Goal: Information Seeking & Learning: Learn about a topic

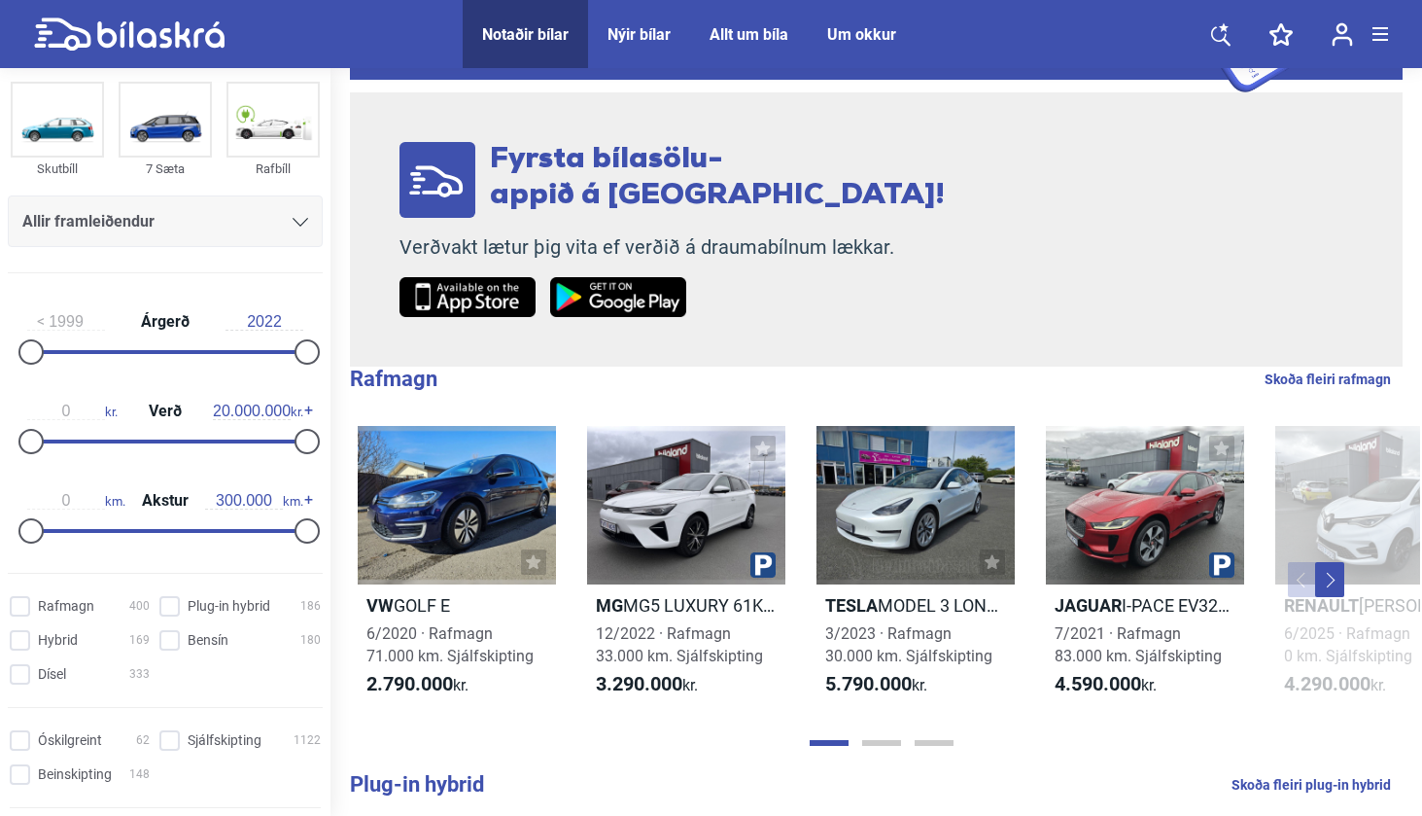
scroll to position [144, 0]
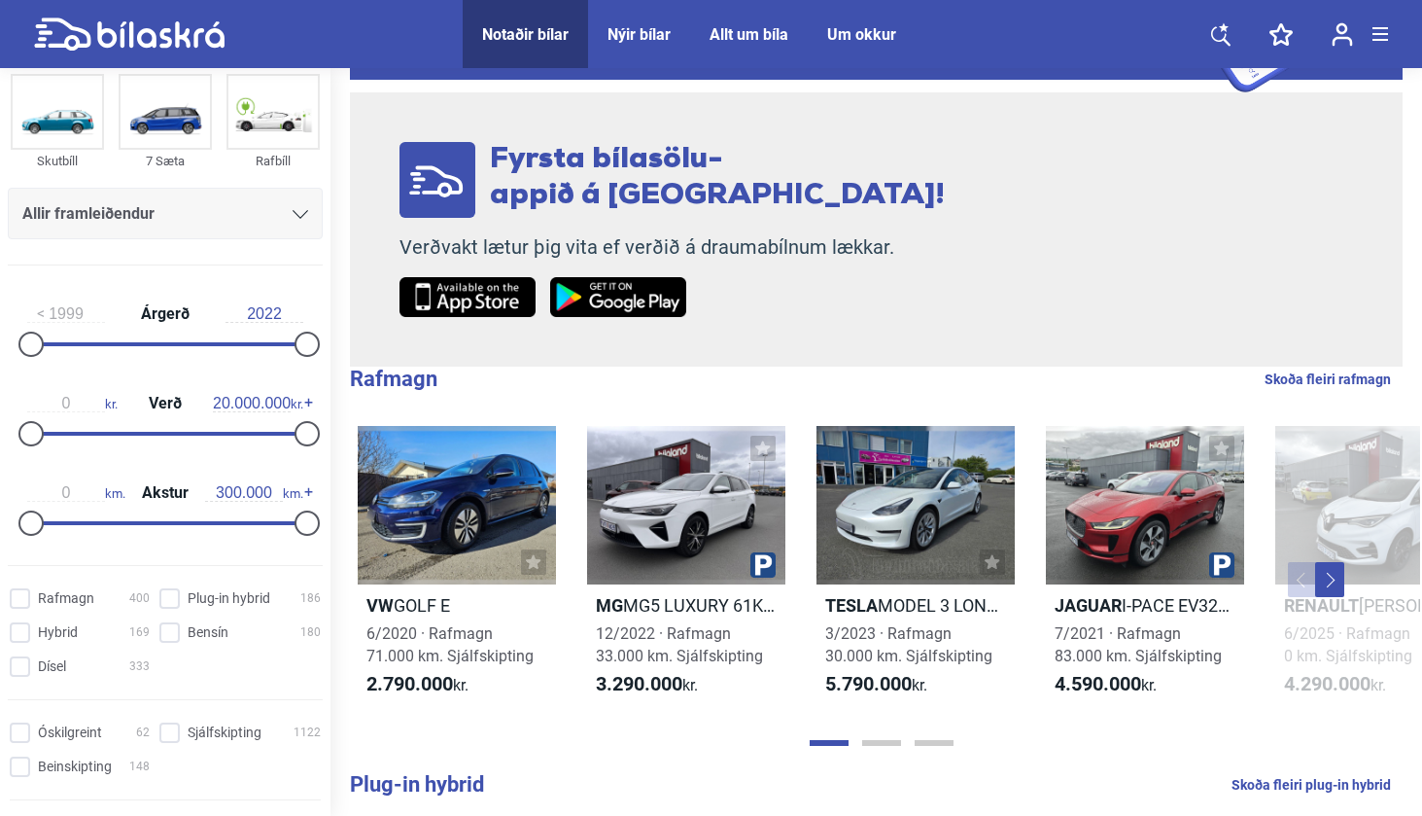
click at [139, 239] on div "Allir framleiðendur" at bounding box center [165, 218] width 315 height 61
click at [163, 215] on div "Allir framleiðendur" at bounding box center [165, 213] width 286 height 27
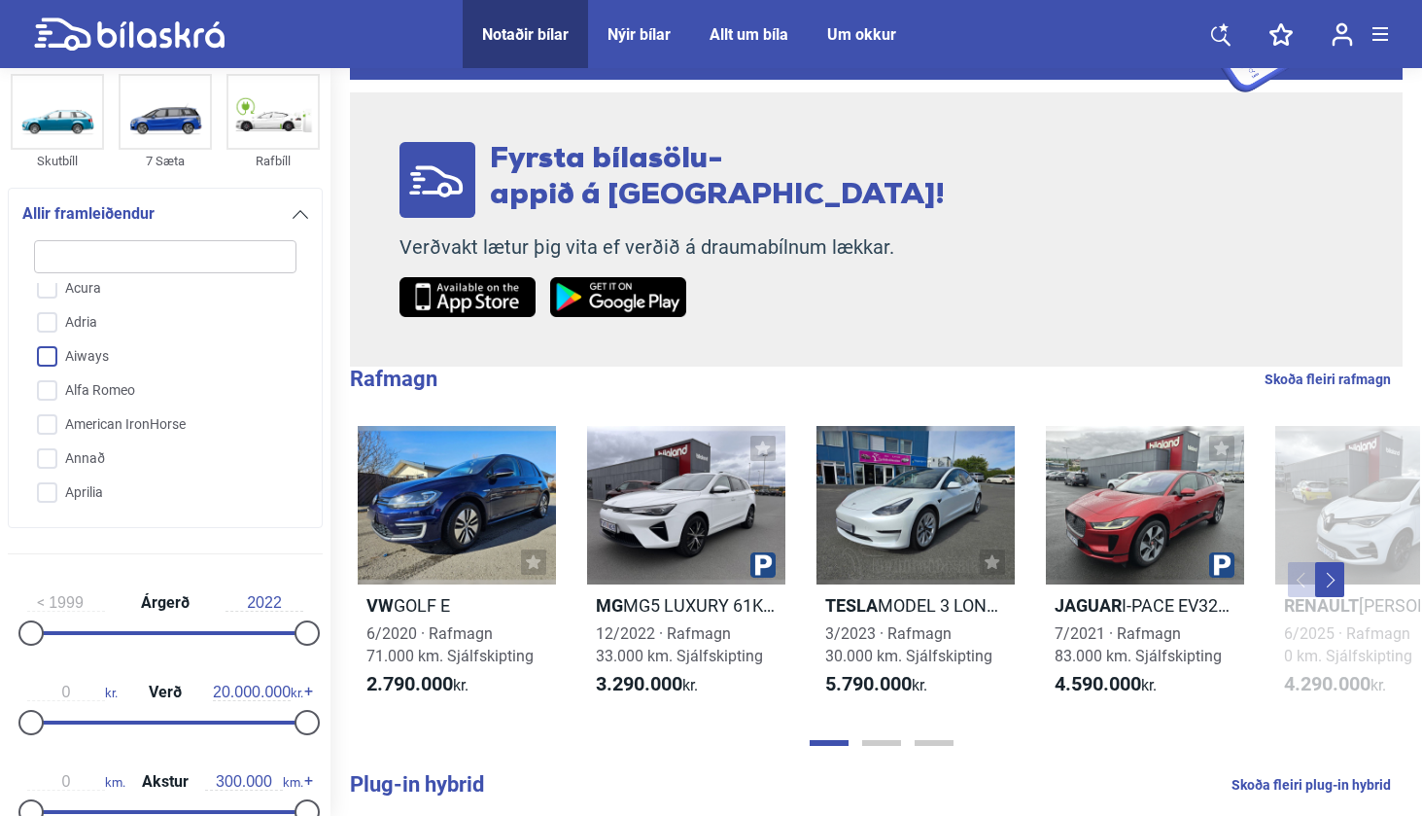
scroll to position [47, 0]
type input "m"
checkbox input "false"
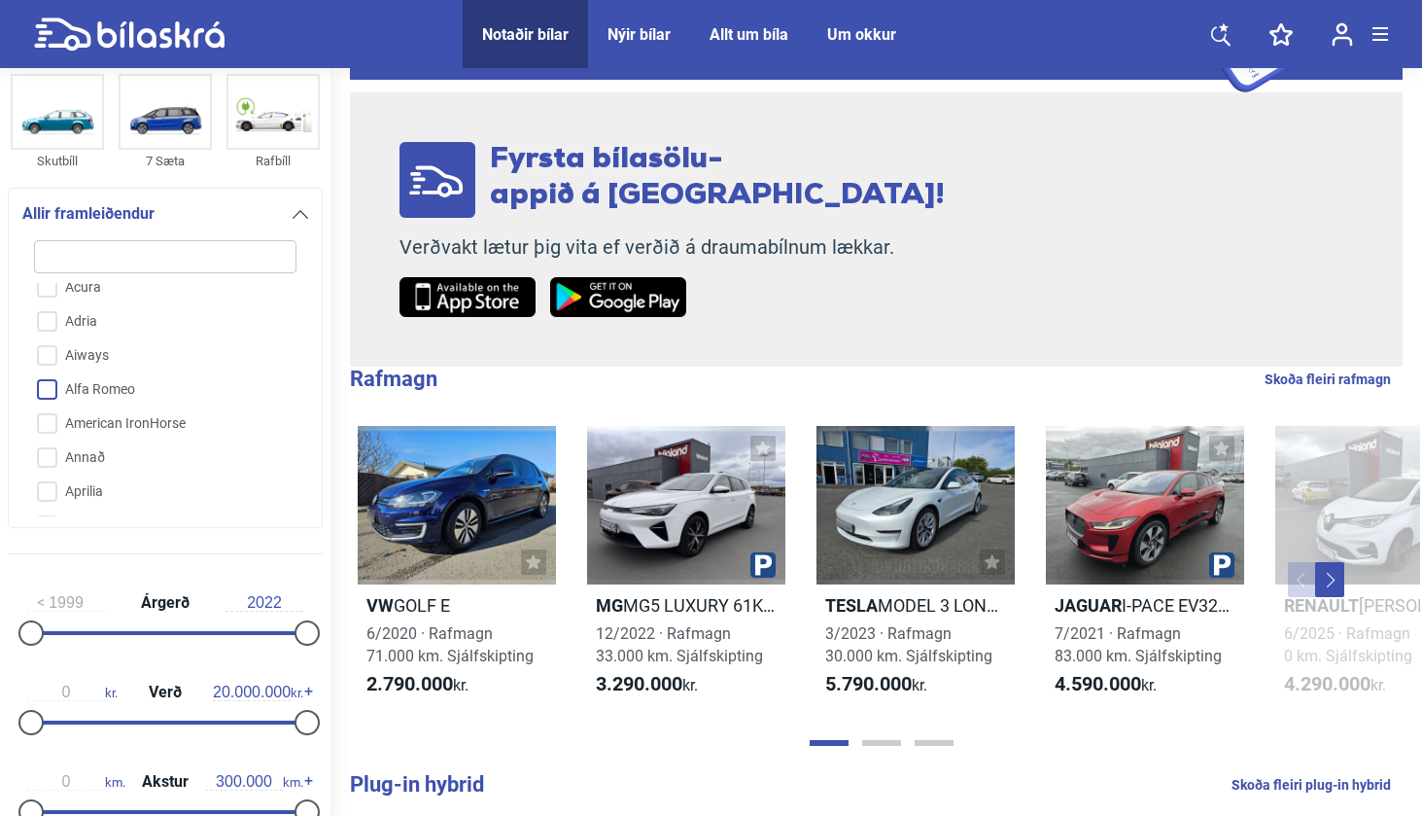
checkbox input "false"
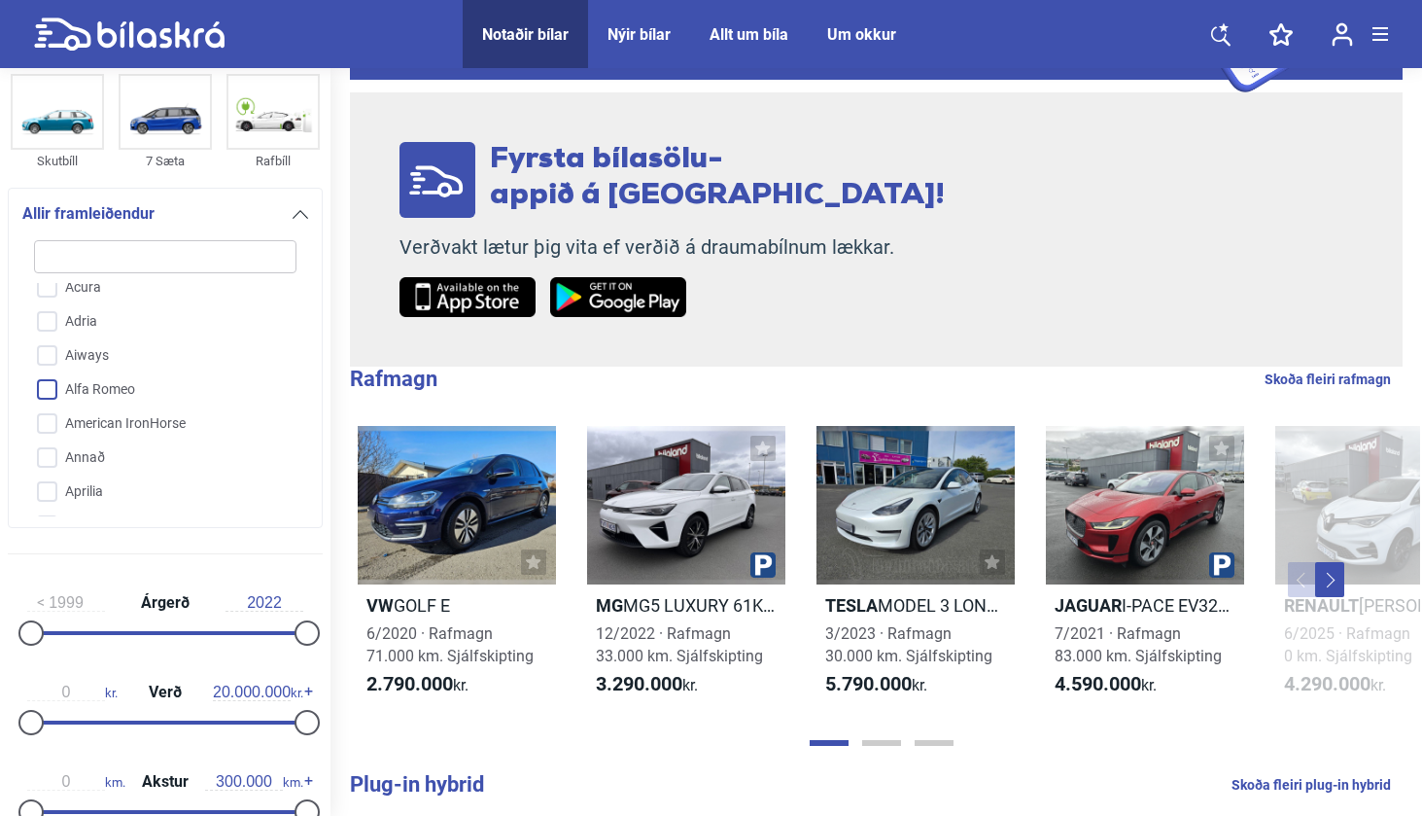
checkbox input "false"
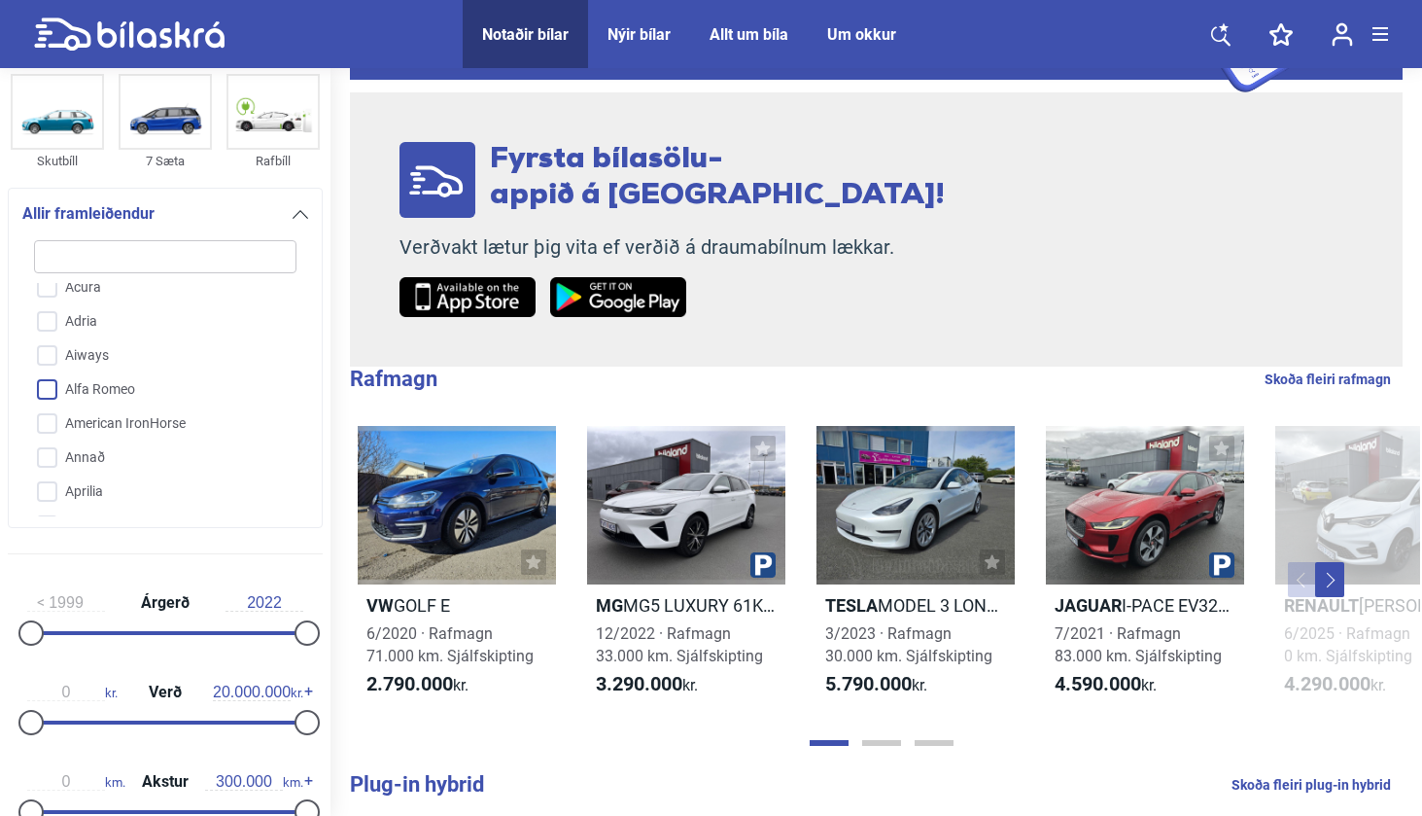
checkbox input "false"
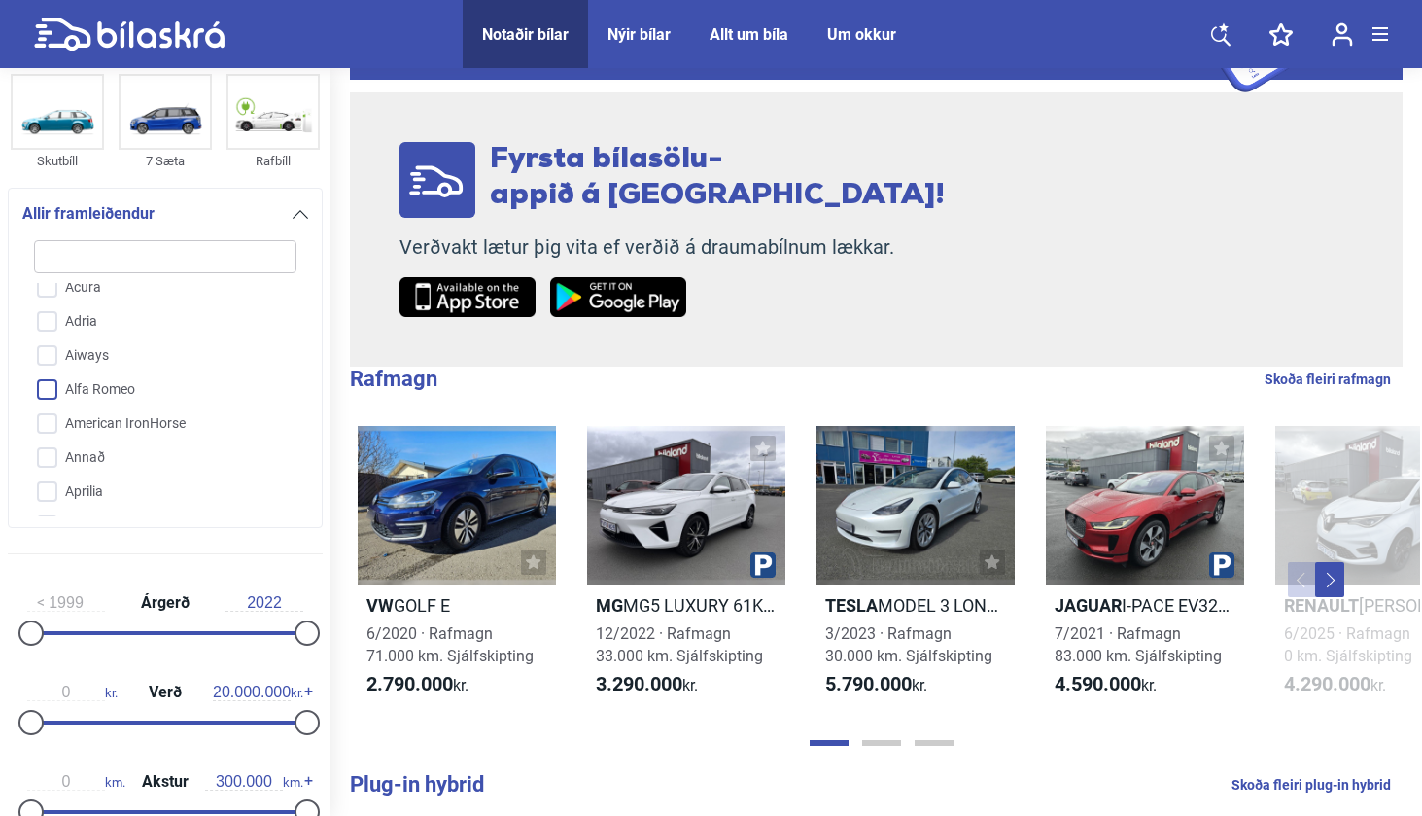
checkbox input "false"
type input "me"
checkbox input "false"
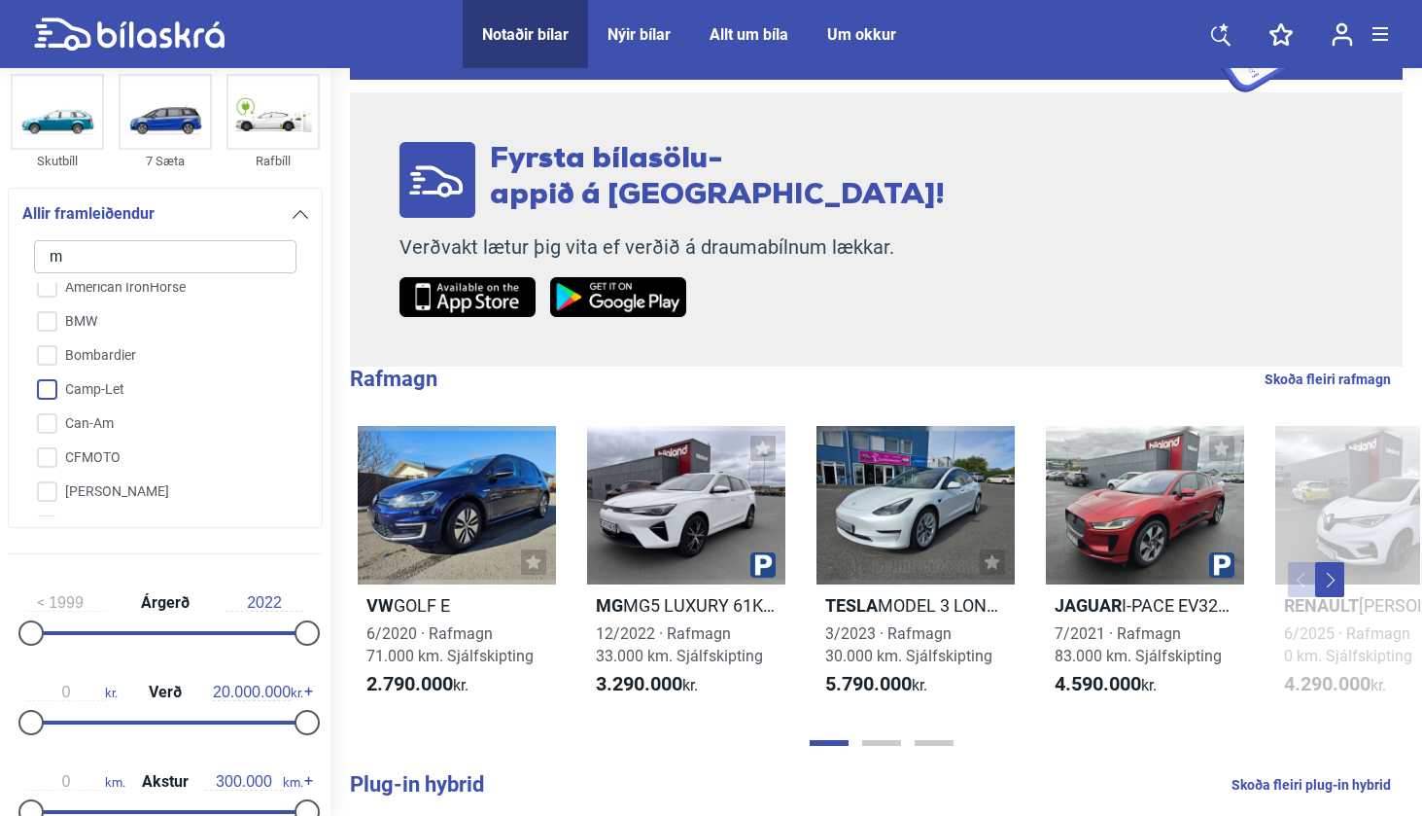
checkbox input "false"
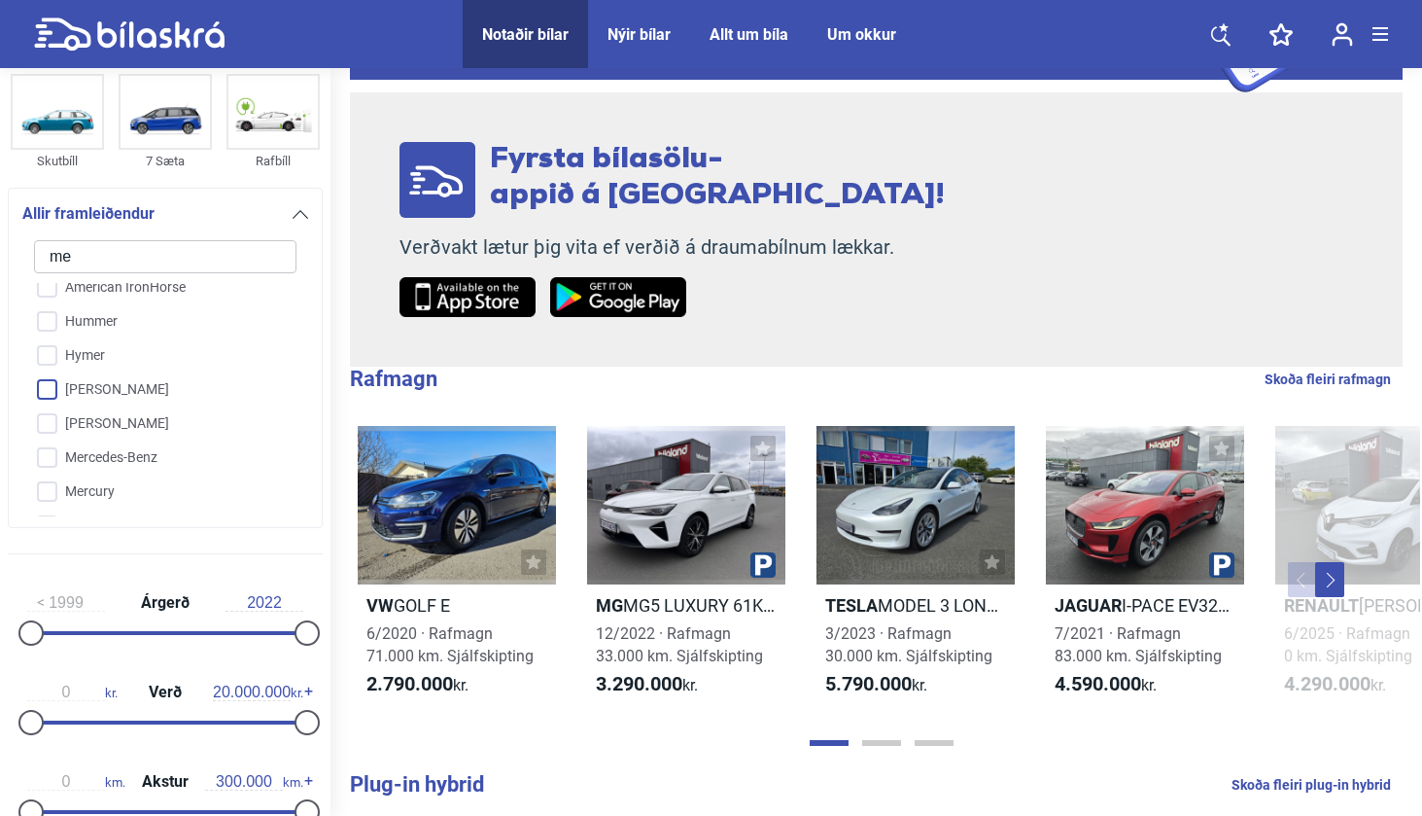
type input "mer"
checkbox input "false"
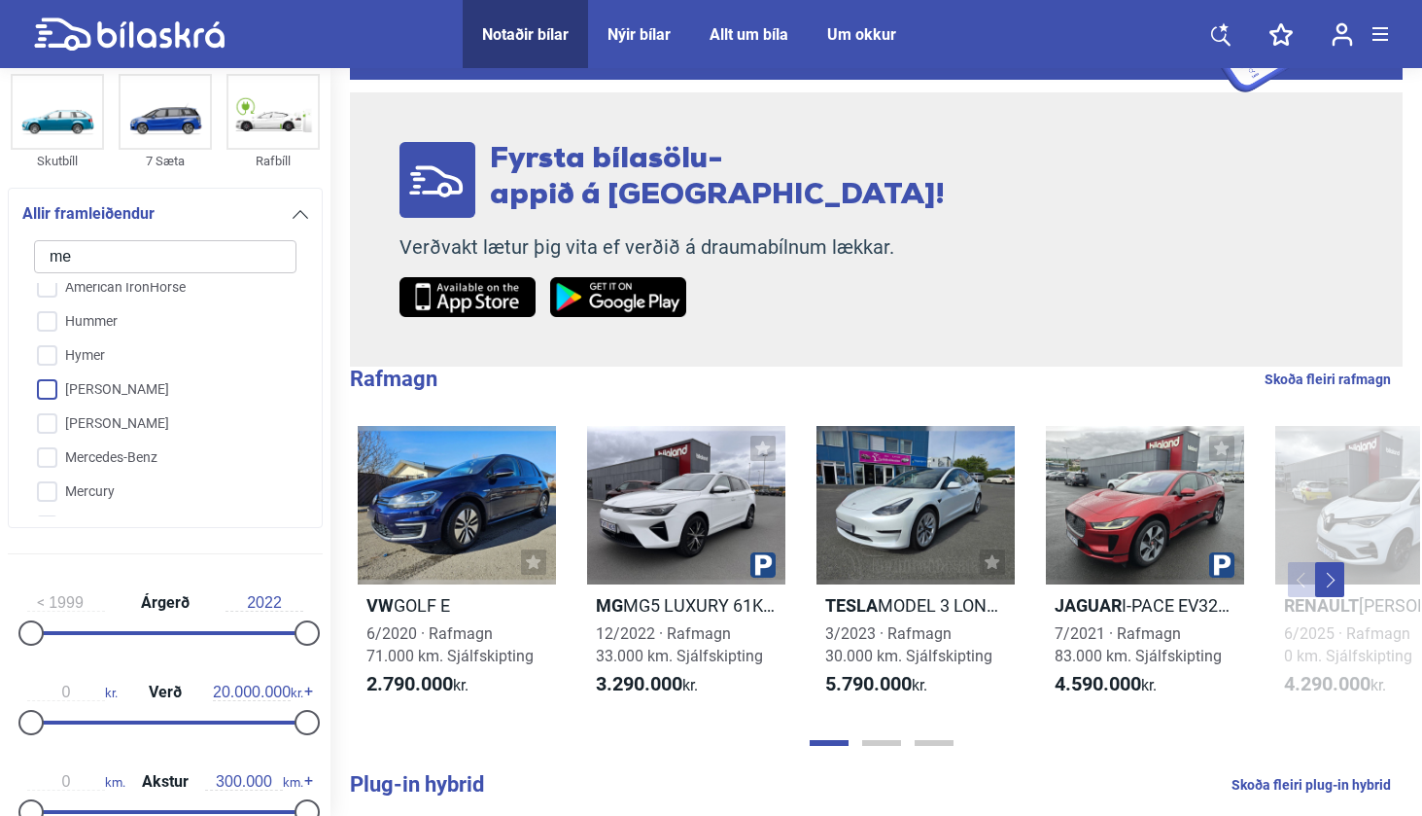
checkbox input "false"
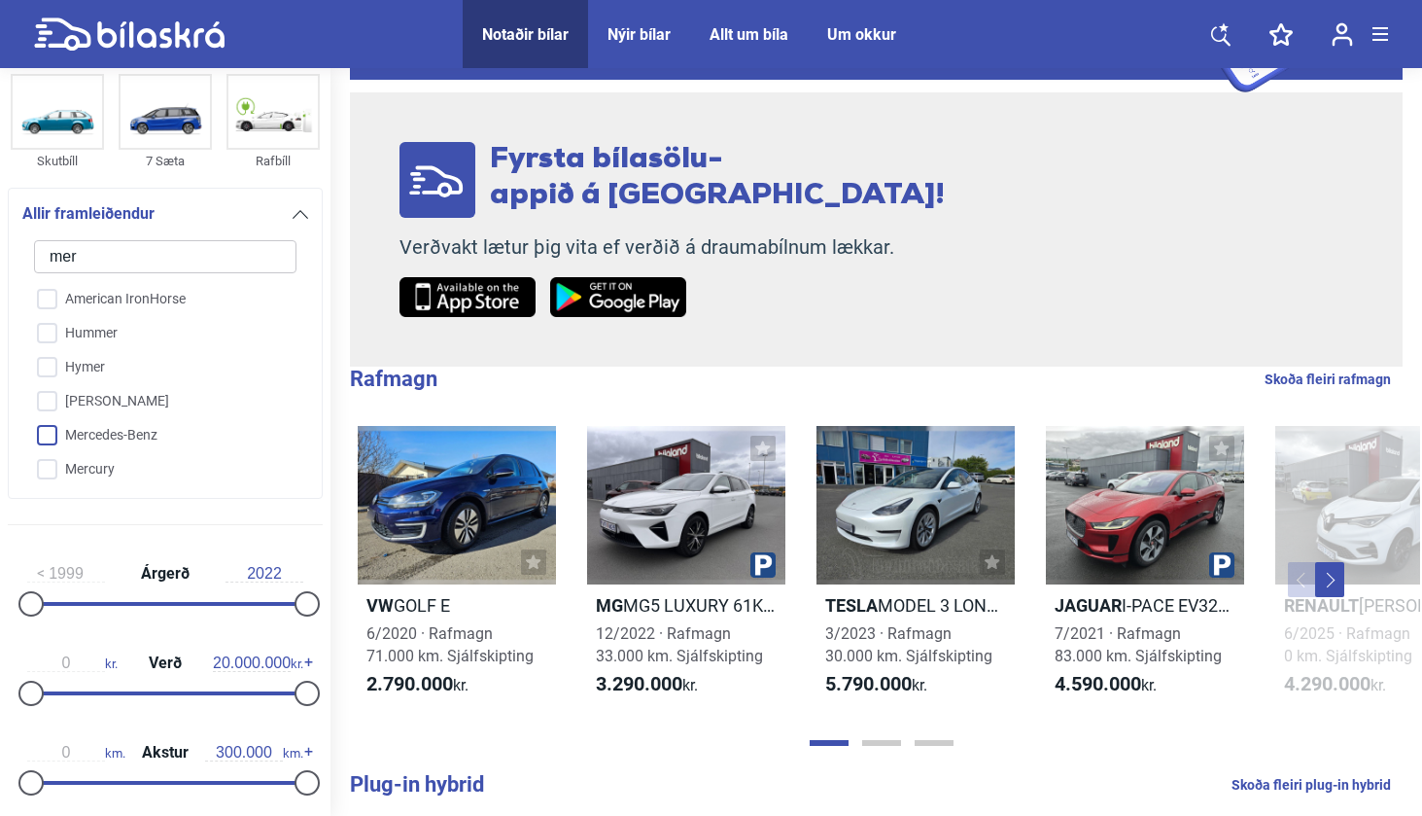
type input "mer"
click at [135, 429] on input "Mercedes-Benz" at bounding box center [152, 436] width 264 height 34
checkbox input "true"
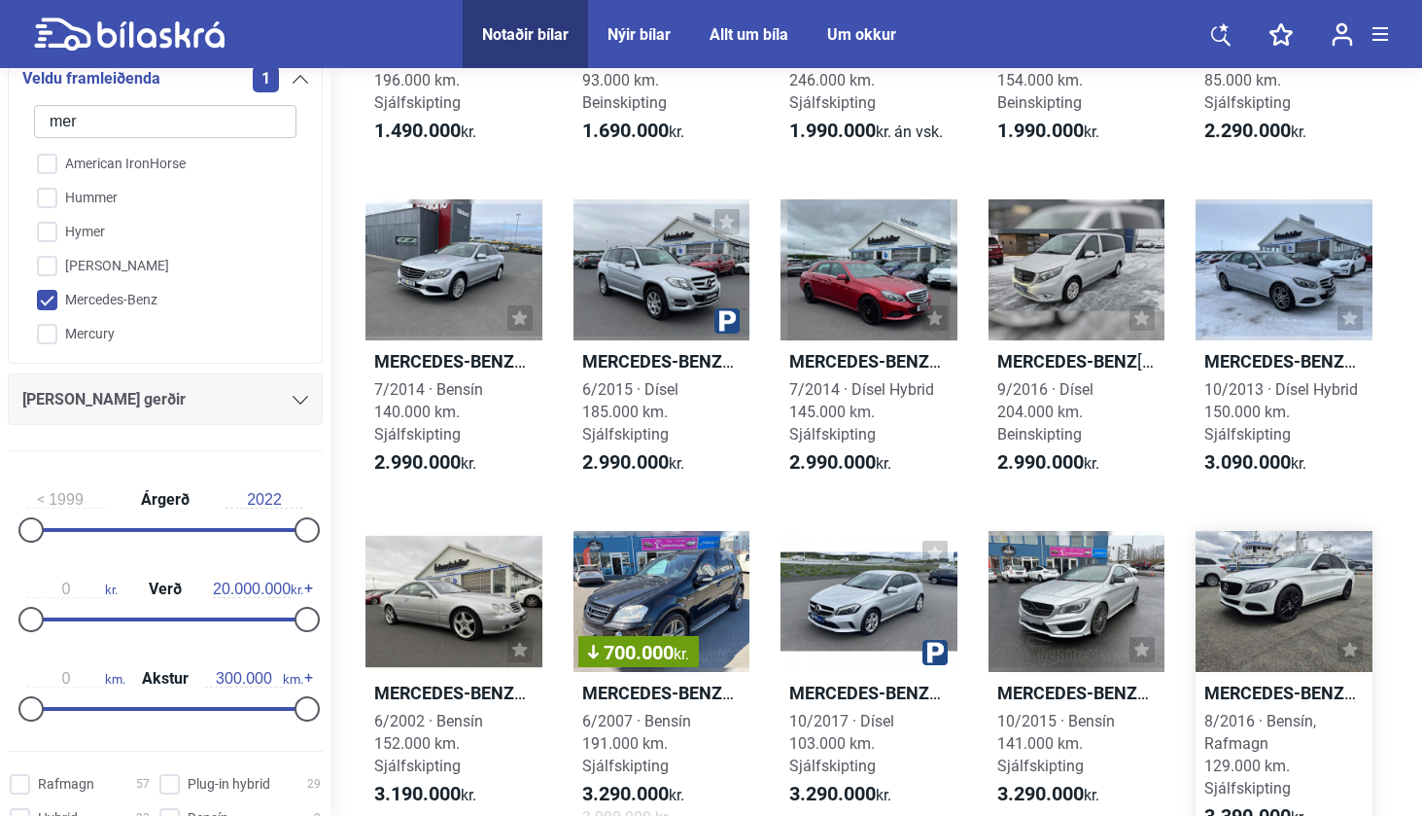
scroll to position [674, 0]
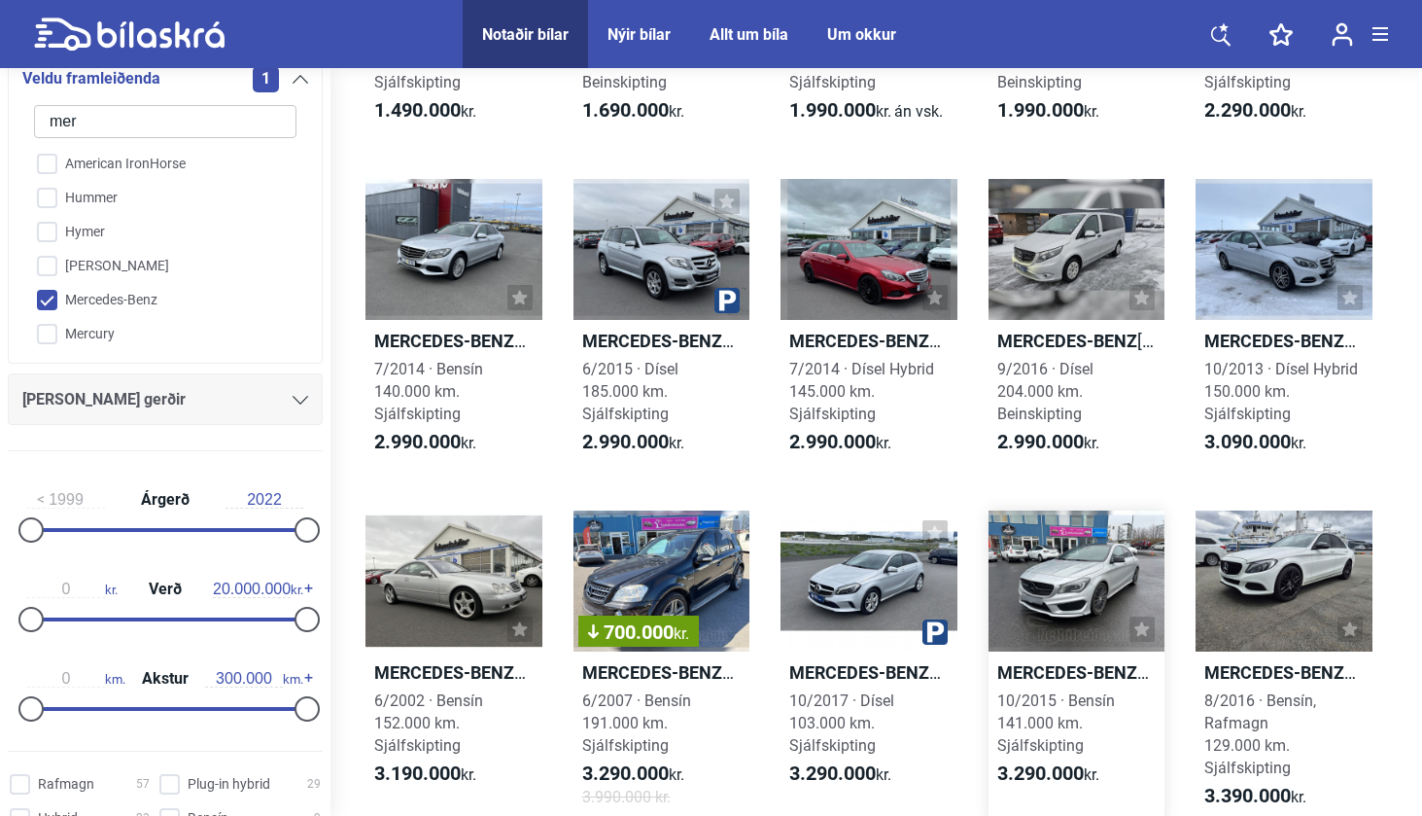
click at [1047, 662] on b "Mercedes-Benz" at bounding box center [1073, 672] width 152 height 20
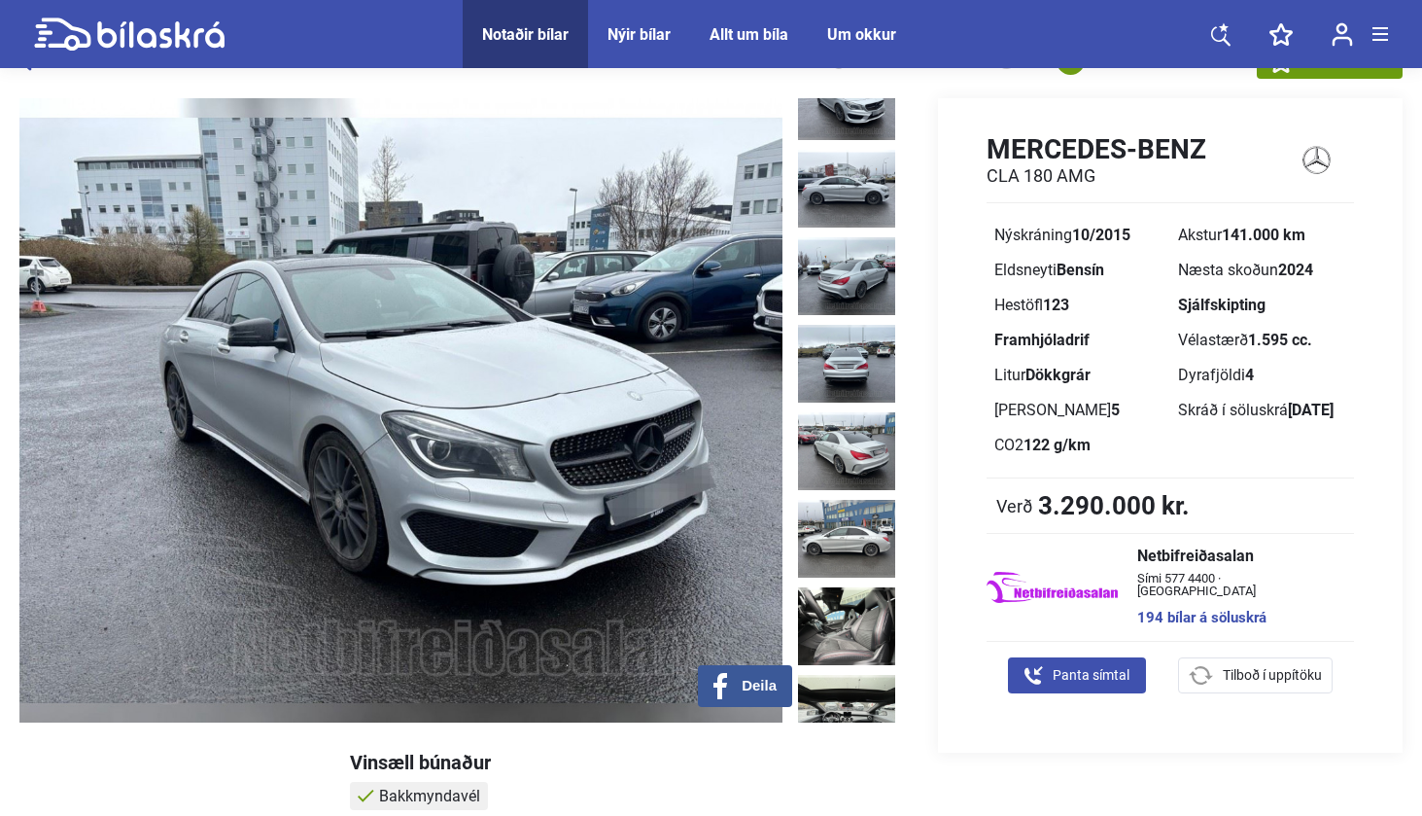
scroll to position [219, 0]
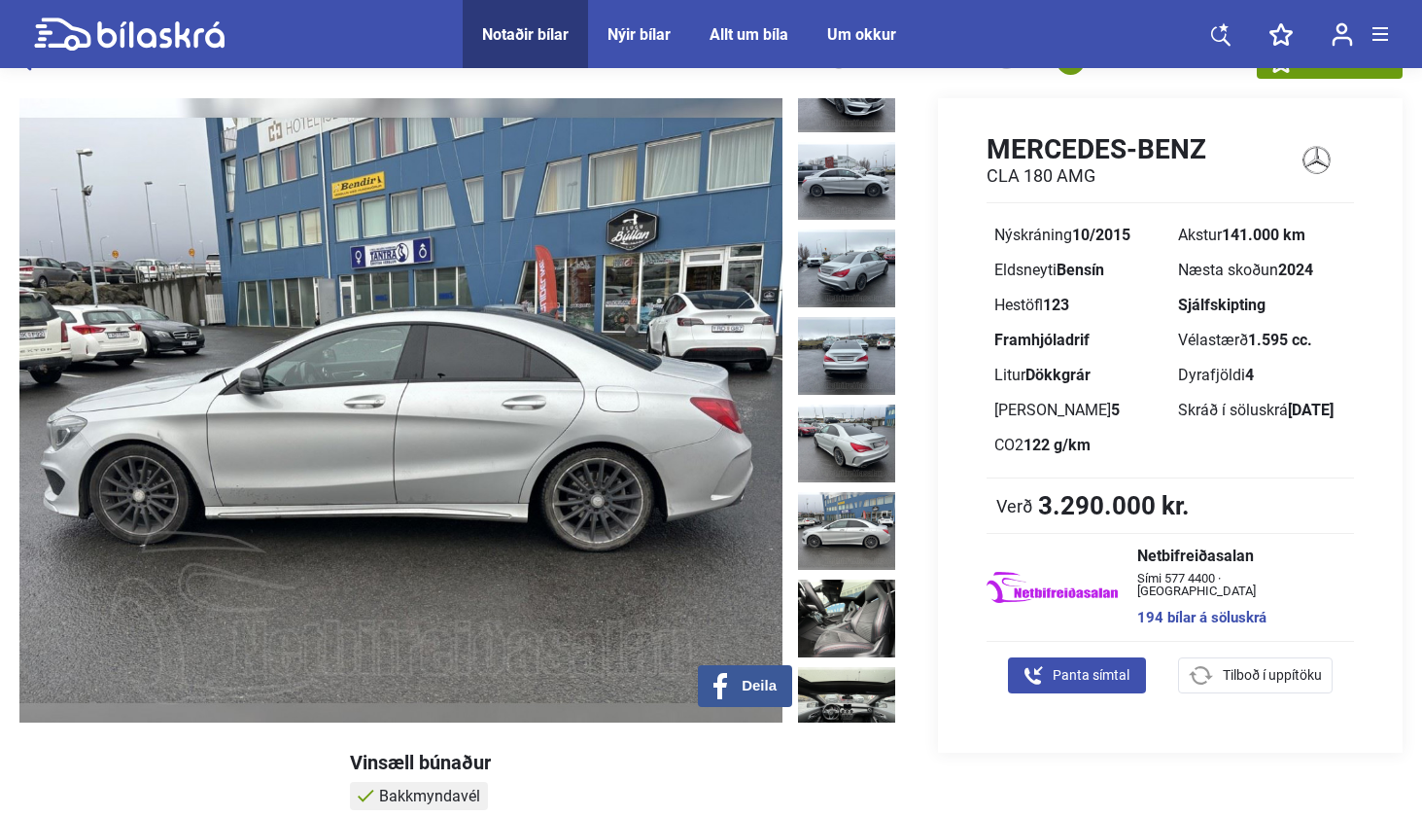
click at [829, 492] on img at bounding box center [846, 531] width 97 height 78
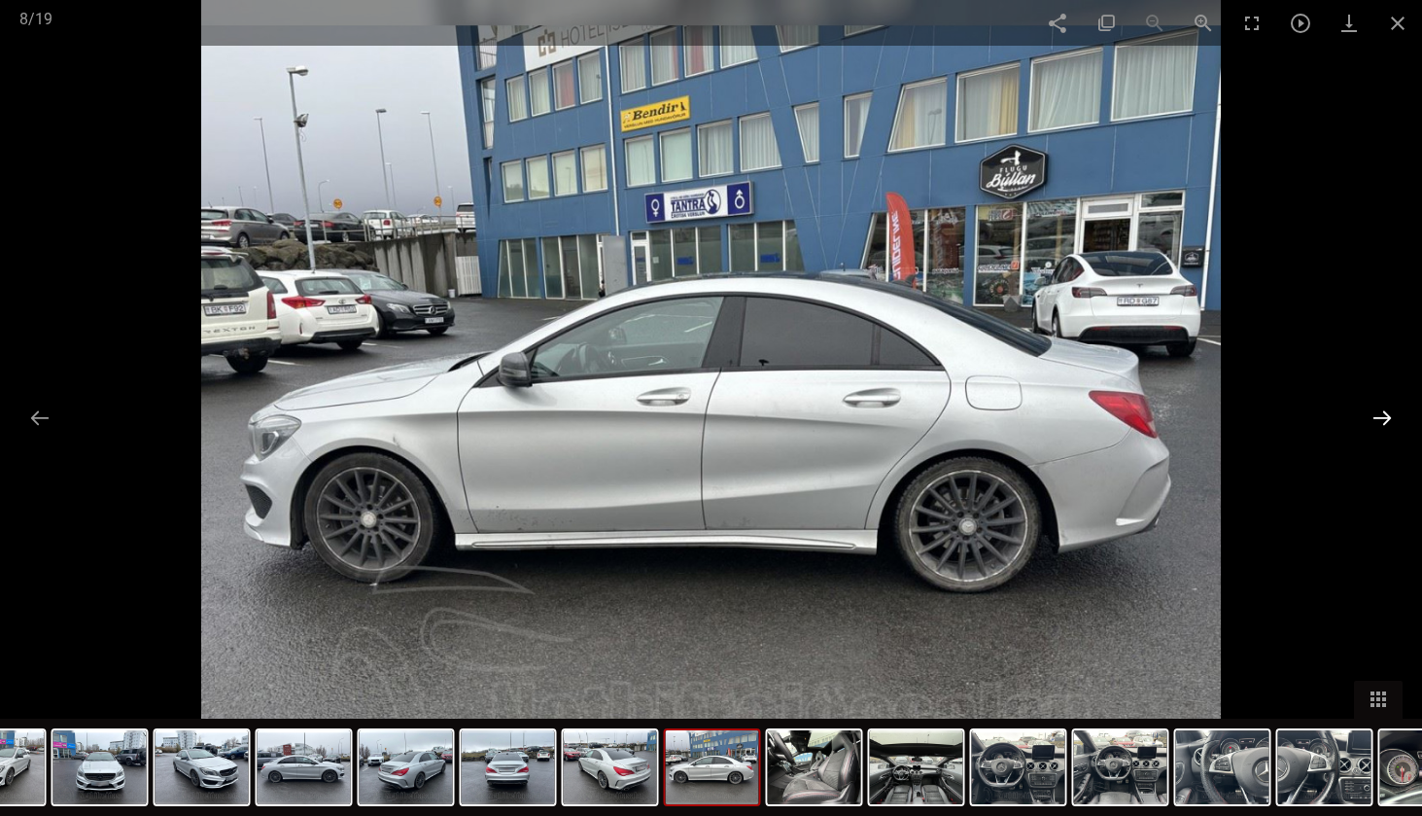
click at [1374, 417] on button at bounding box center [1382, 418] width 41 height 38
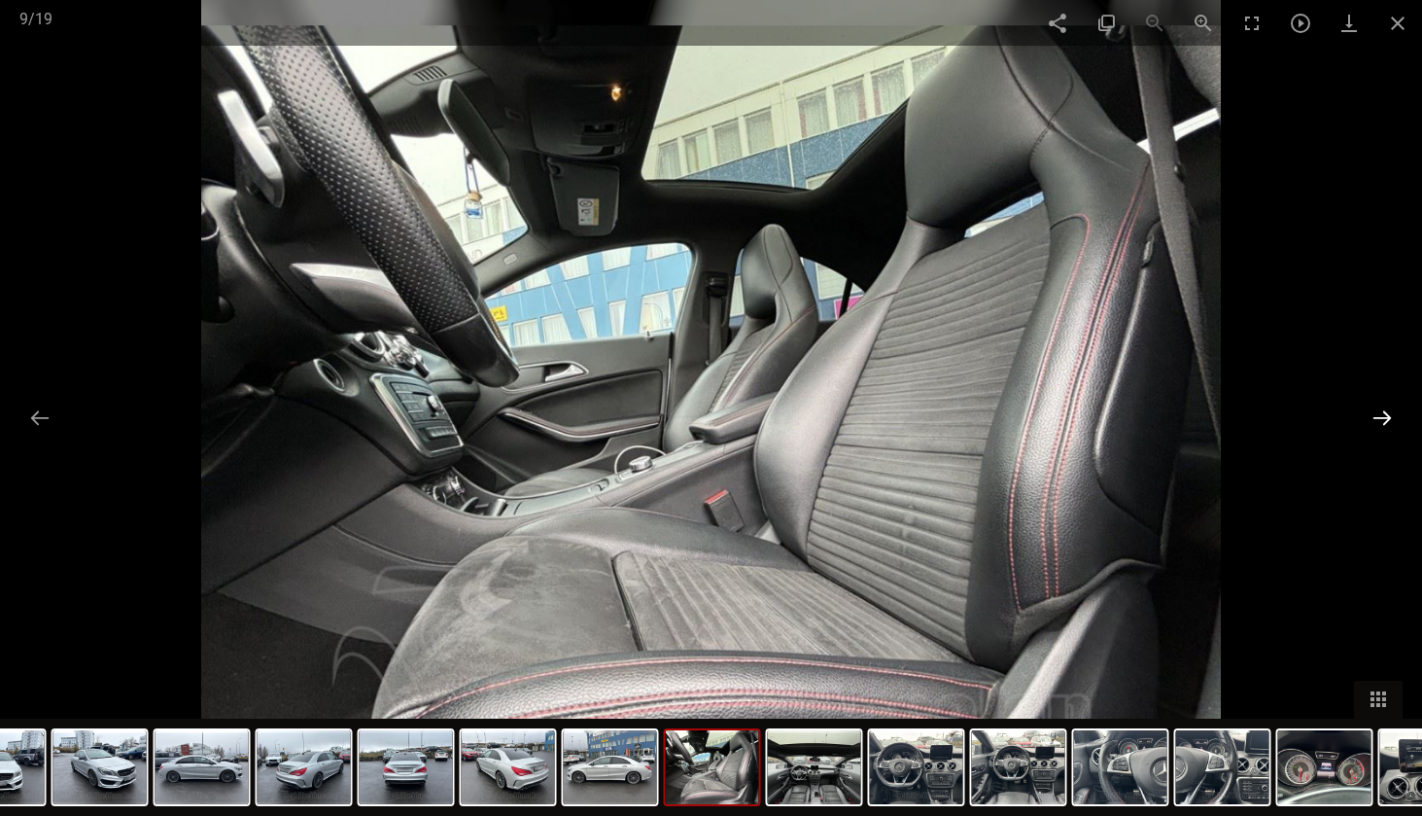
click at [1374, 416] on button at bounding box center [1382, 418] width 41 height 38
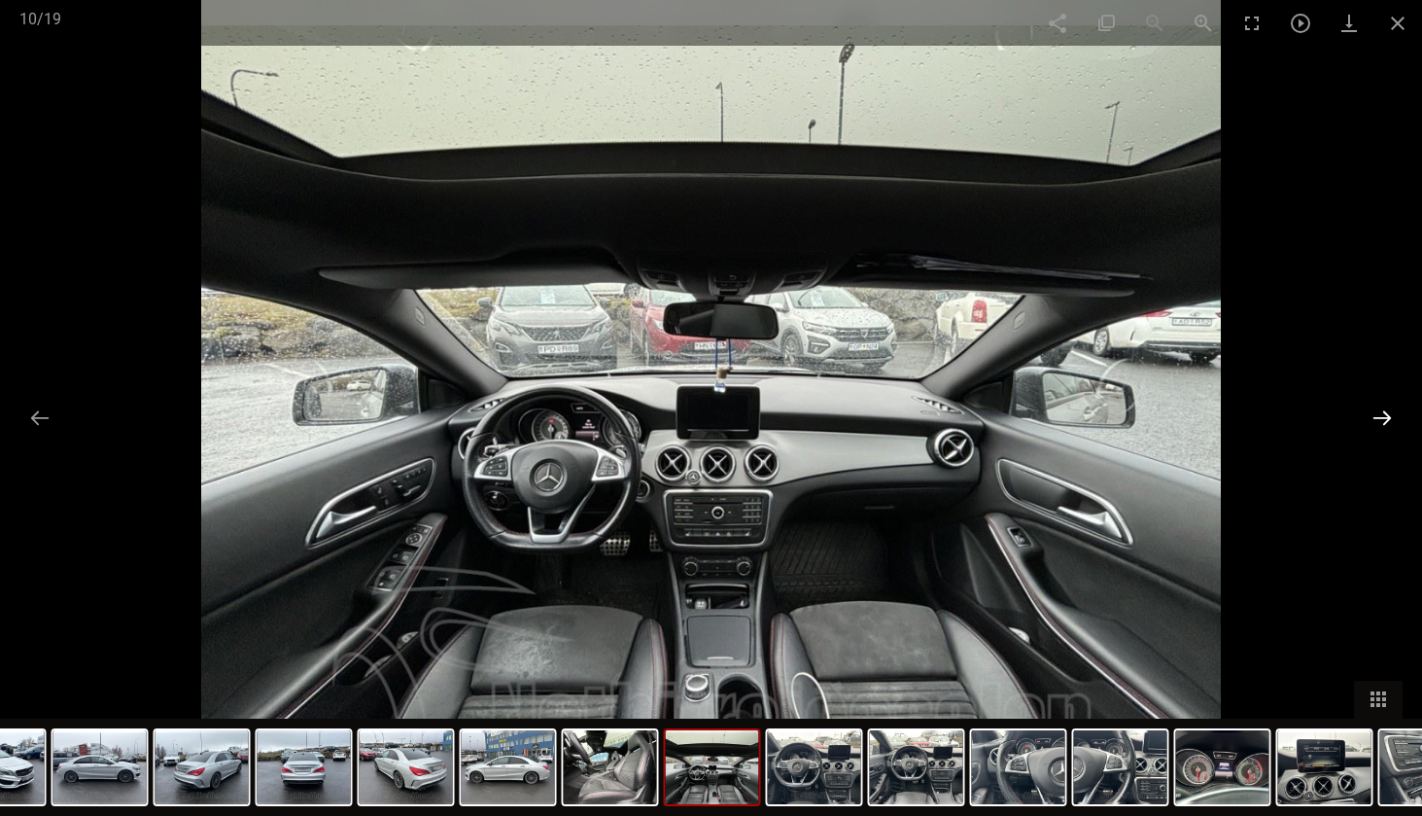
click at [1374, 416] on button at bounding box center [1382, 418] width 41 height 38
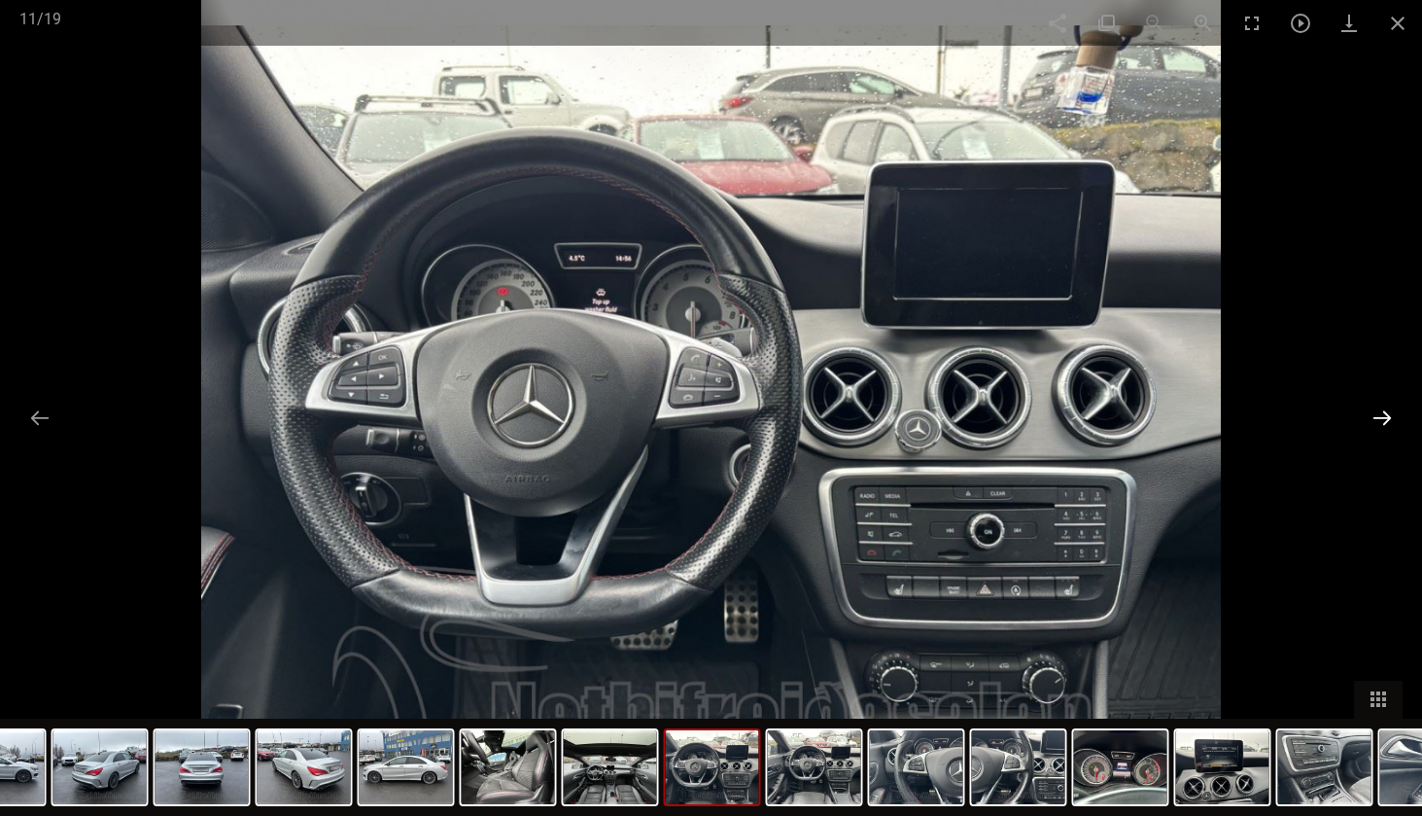
click at [1374, 416] on button at bounding box center [1382, 418] width 41 height 38
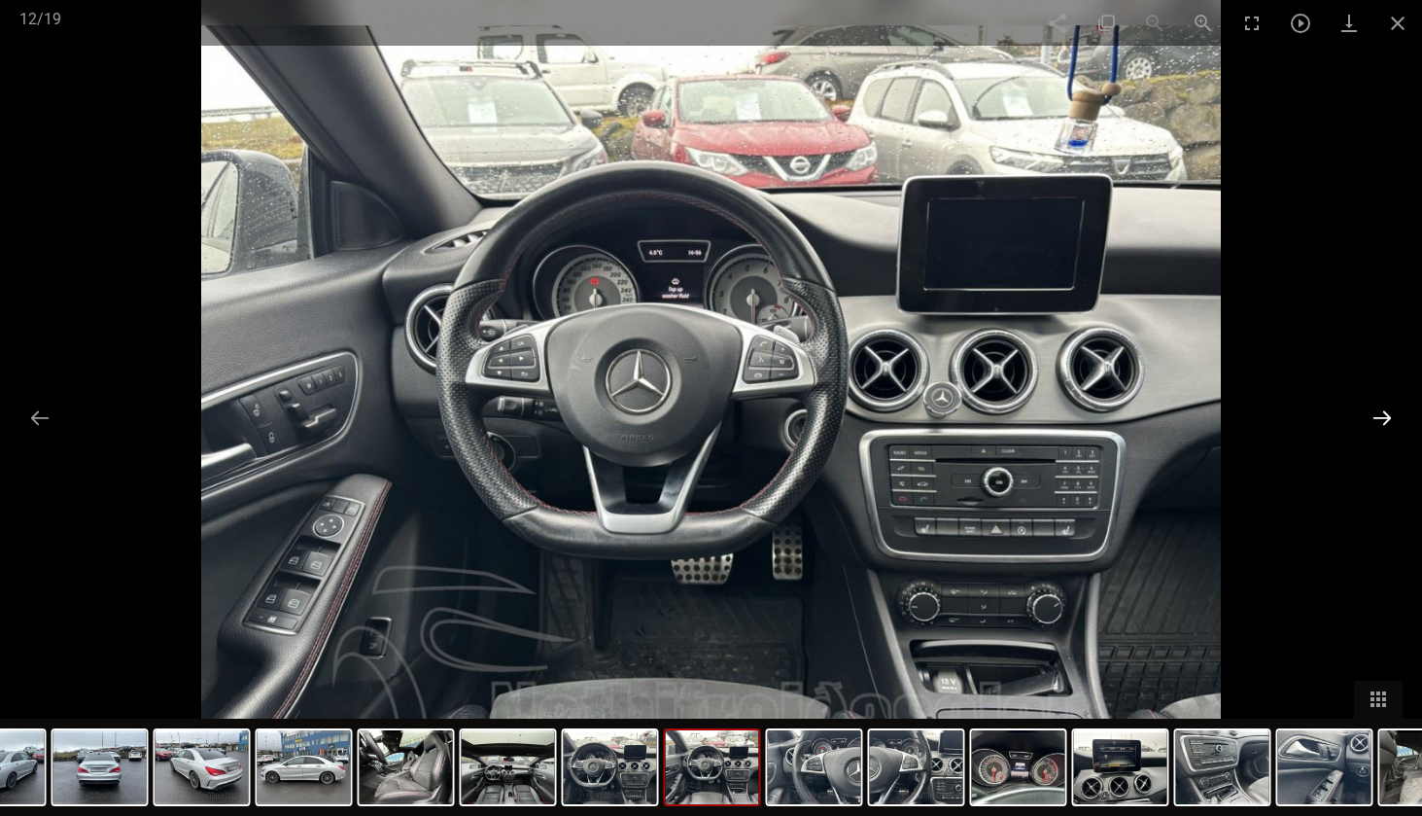
click at [1374, 416] on button at bounding box center [1382, 418] width 41 height 38
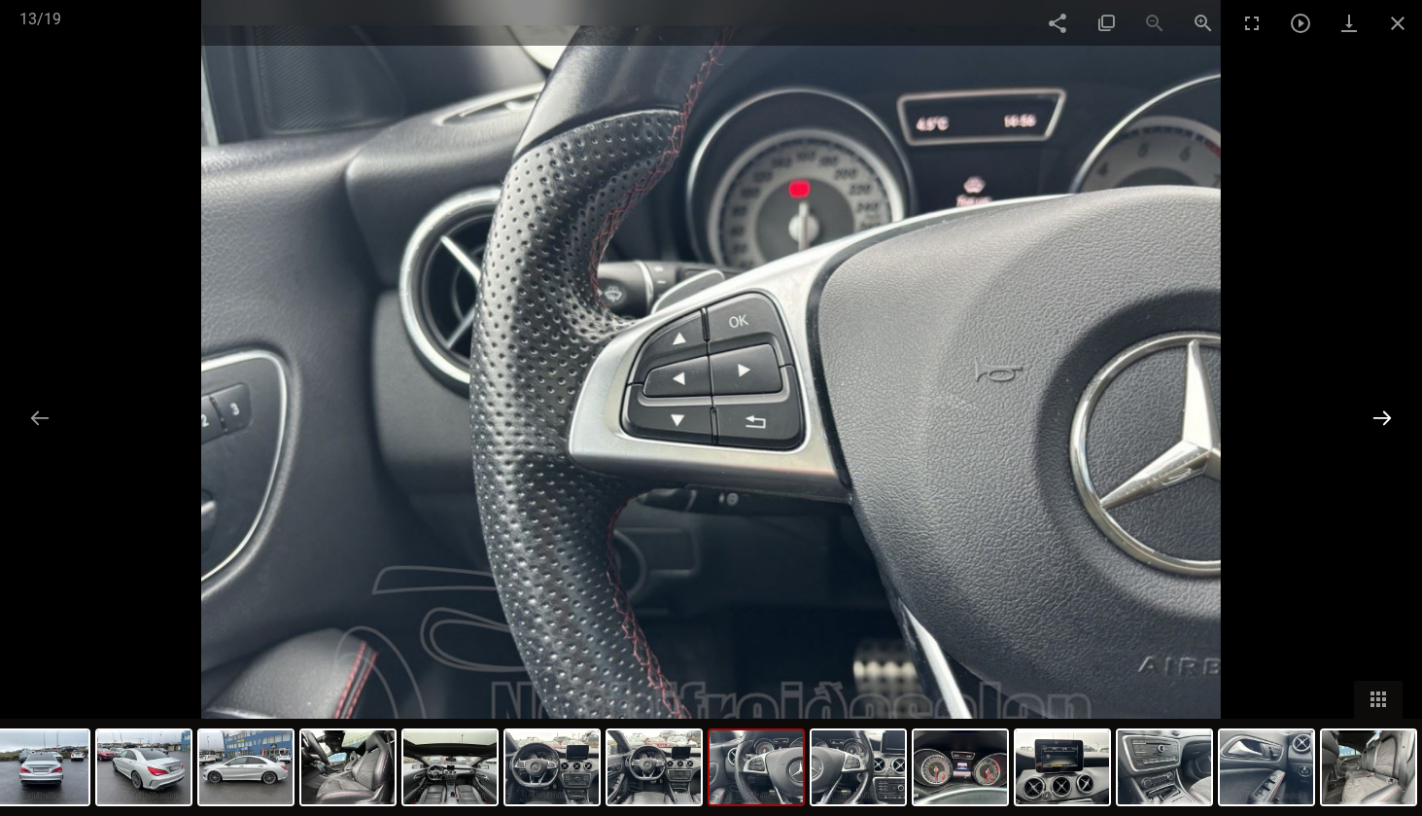
click at [1374, 416] on button at bounding box center [1382, 418] width 41 height 38
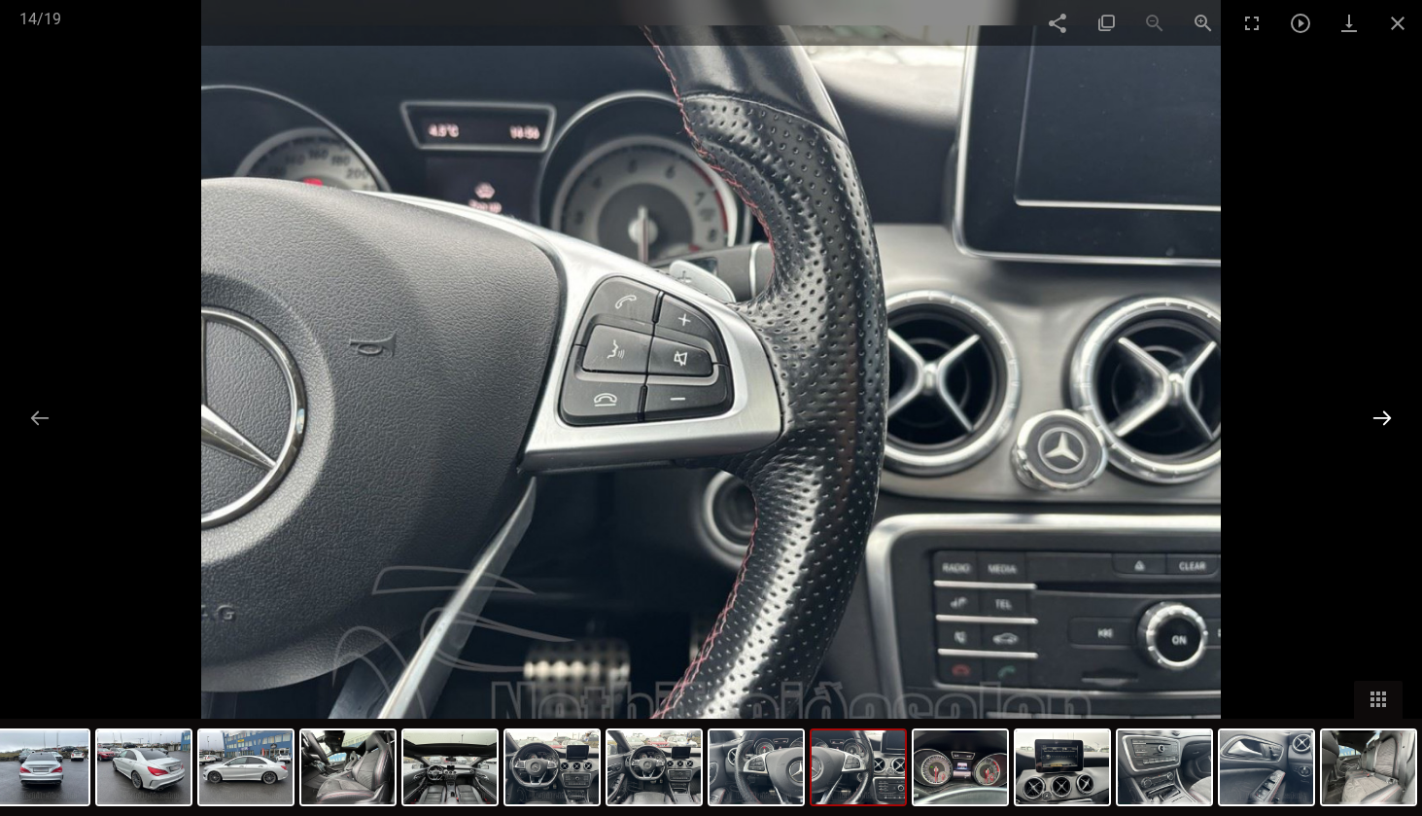
click at [1379, 416] on button at bounding box center [1382, 418] width 41 height 38
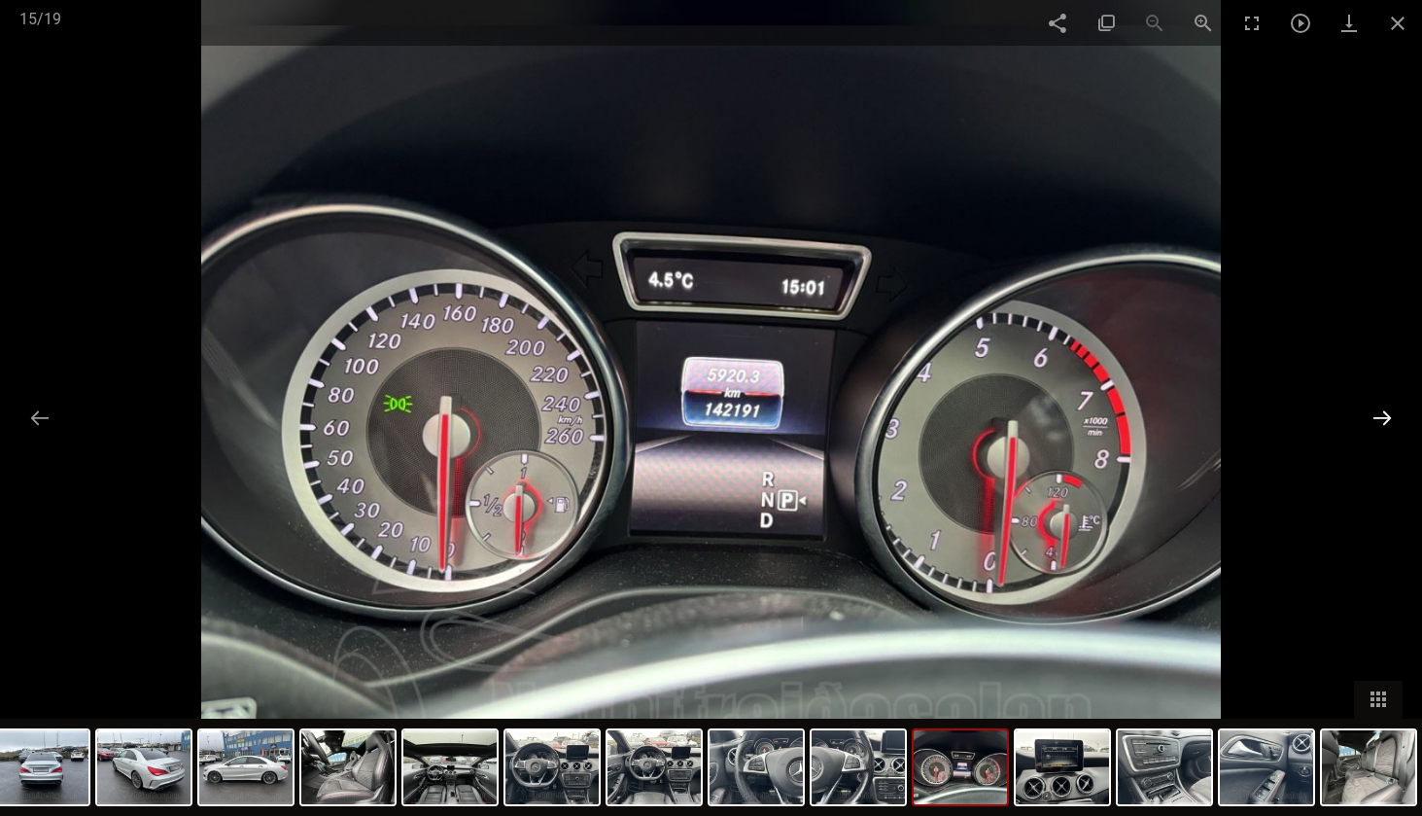
click at [1389, 416] on button at bounding box center [1382, 418] width 41 height 38
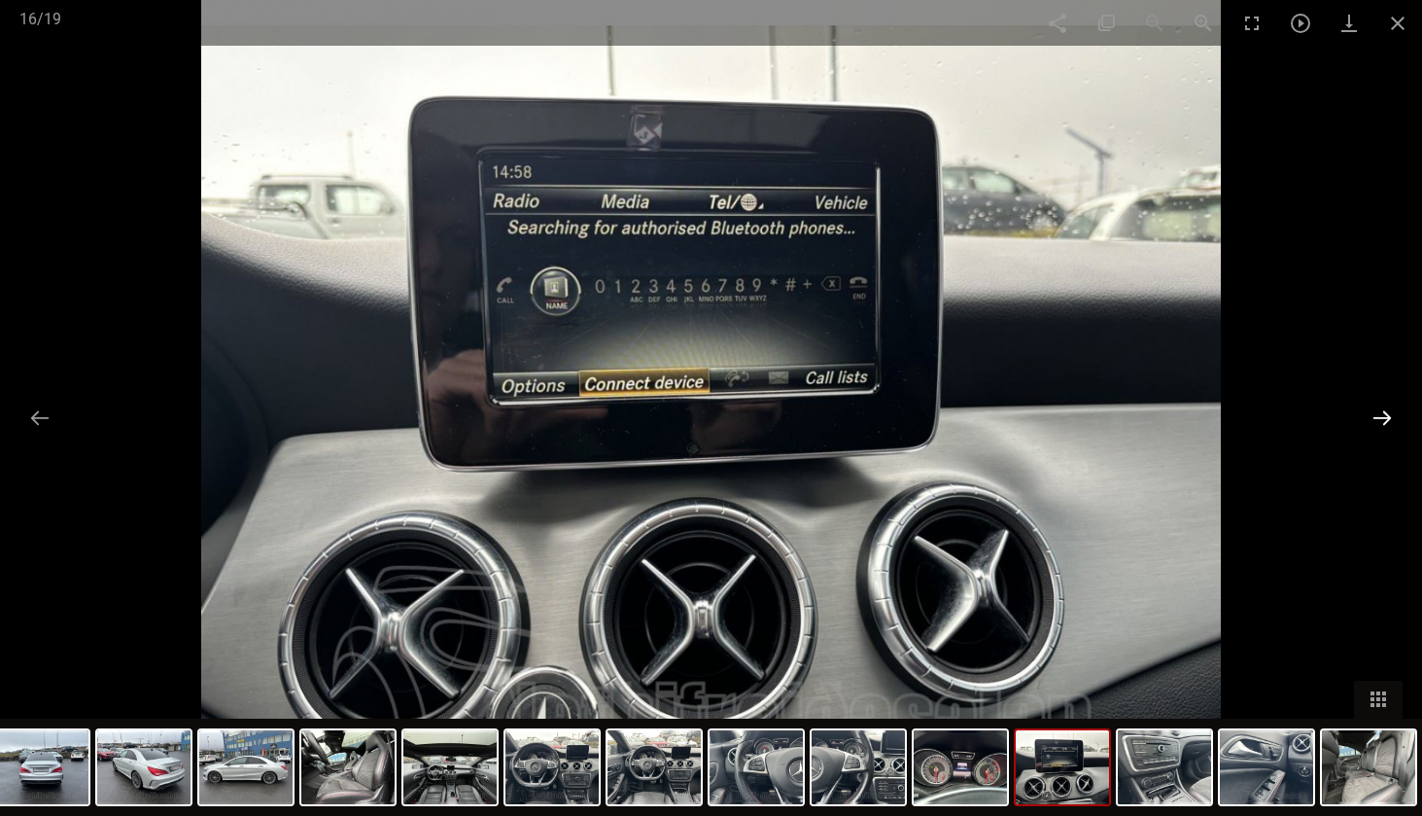
click at [1389, 416] on button at bounding box center [1382, 418] width 41 height 38
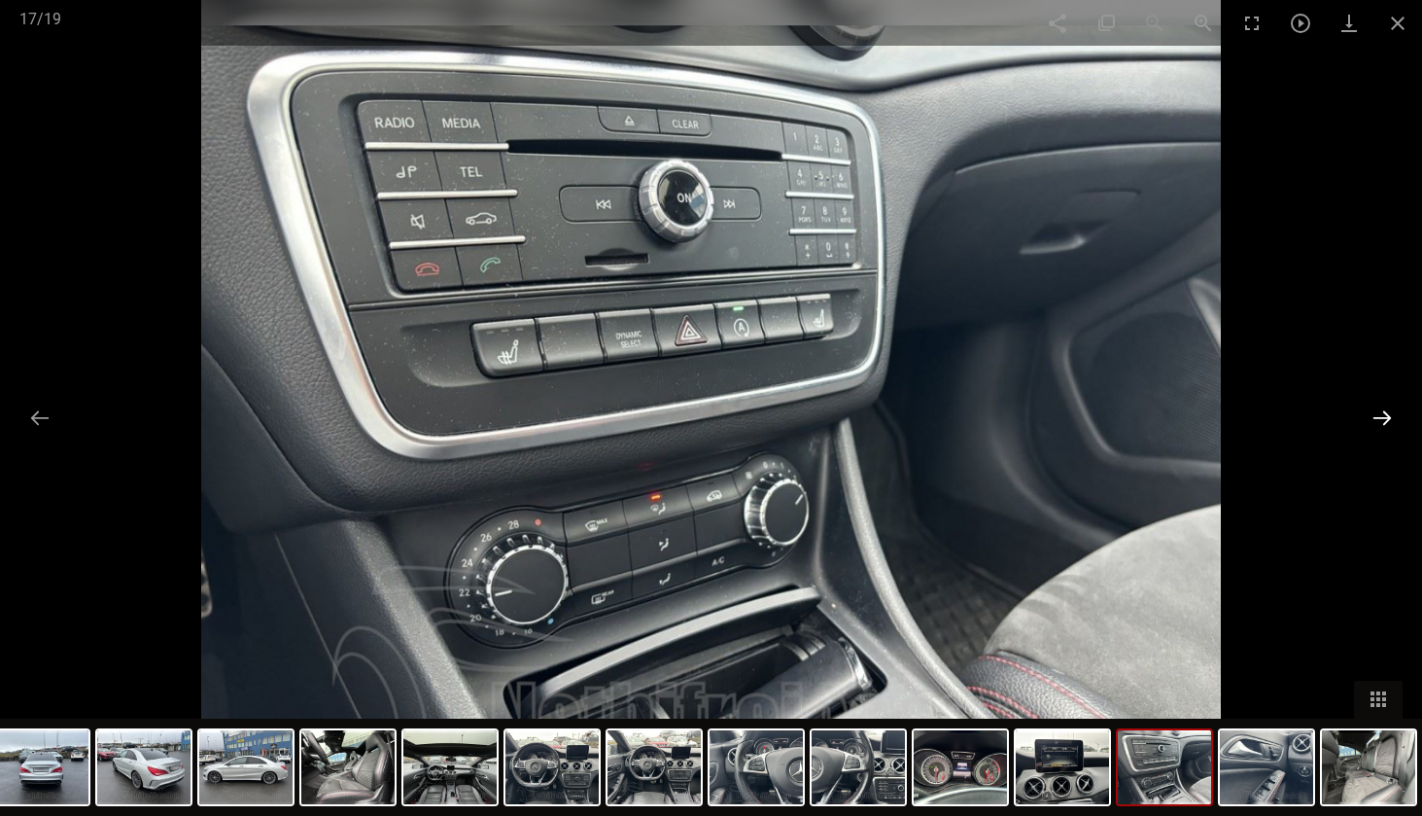
click at [1389, 416] on button at bounding box center [1382, 418] width 41 height 38
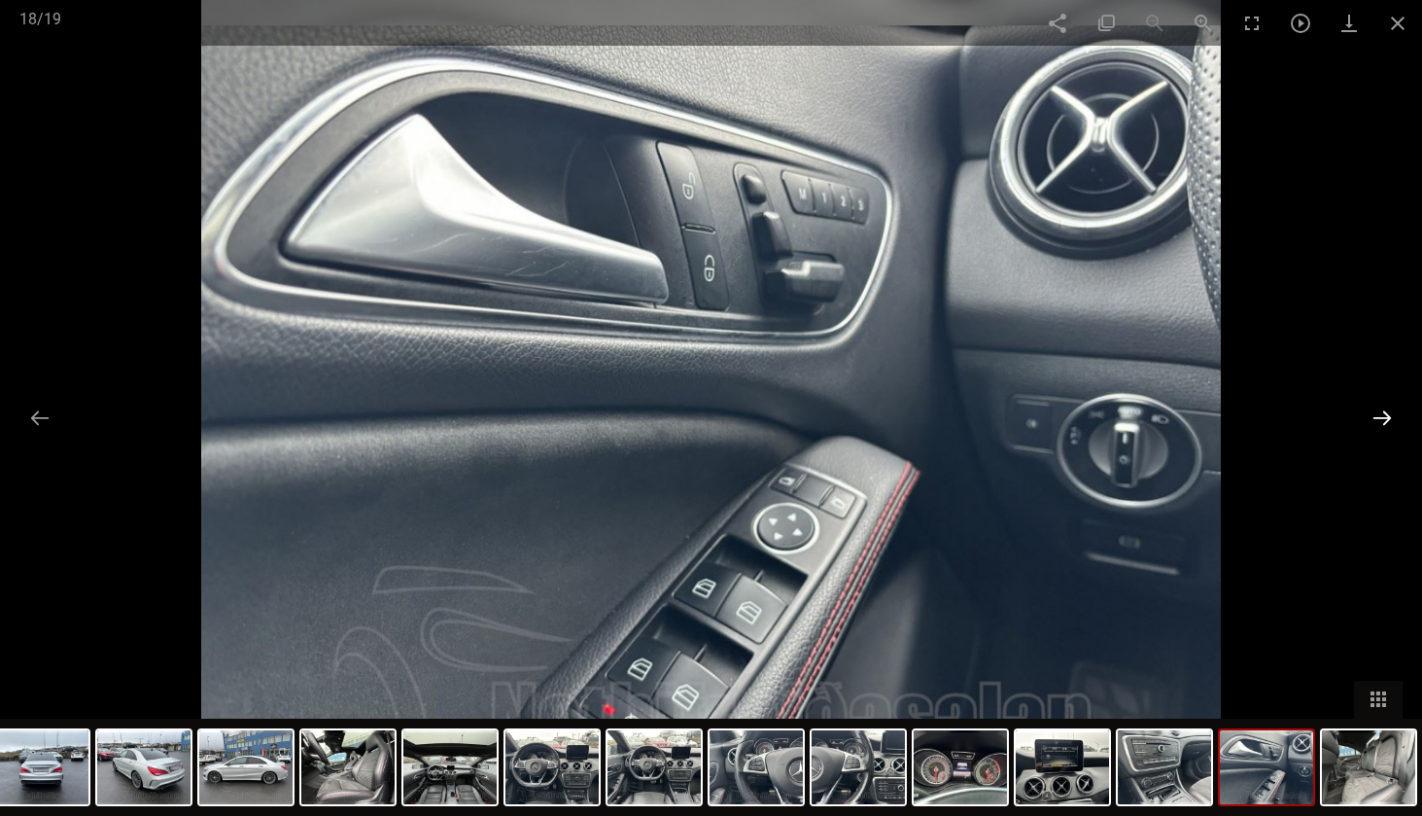
click at [1389, 416] on button at bounding box center [1382, 418] width 41 height 38
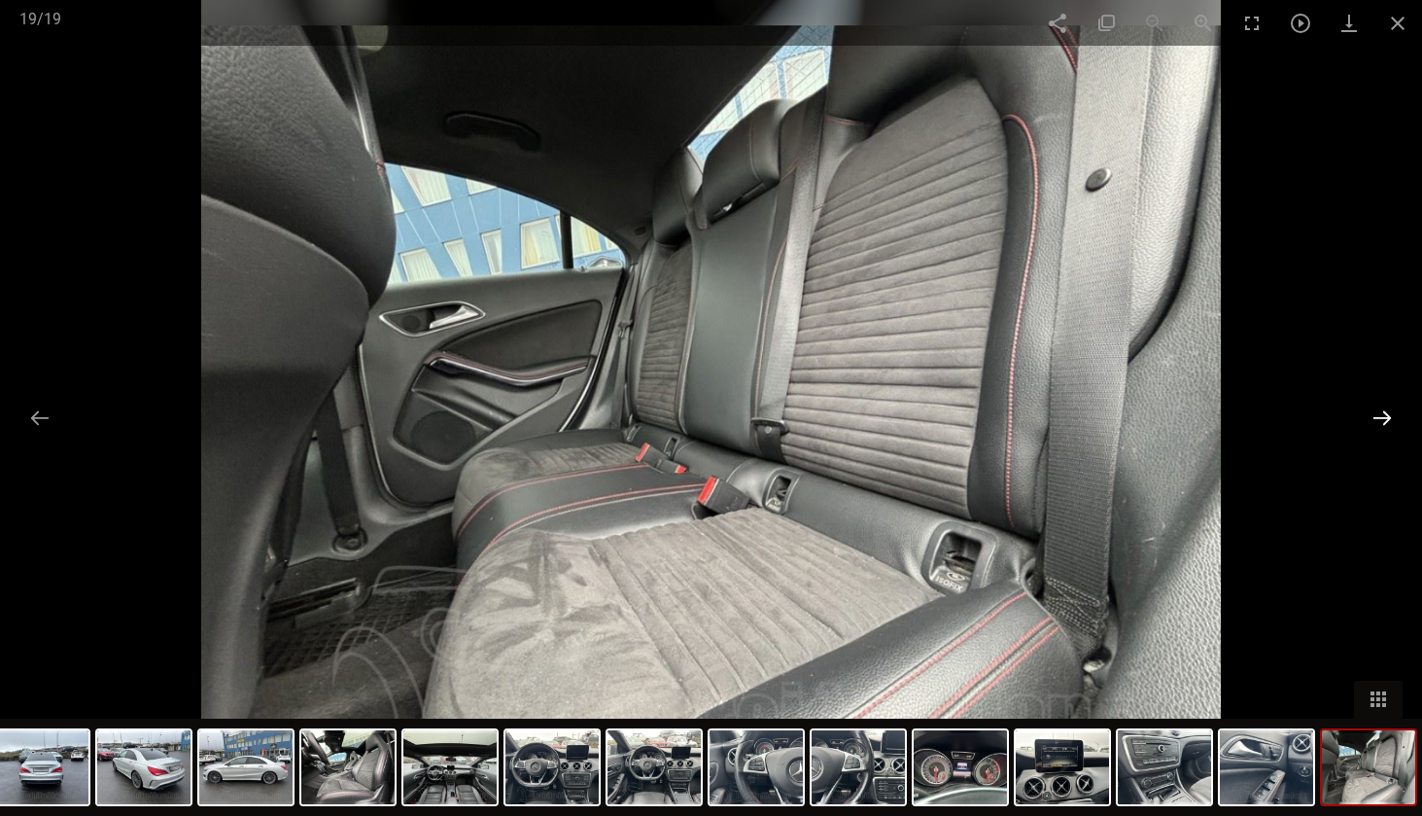
click at [1389, 415] on button at bounding box center [1382, 418] width 41 height 38
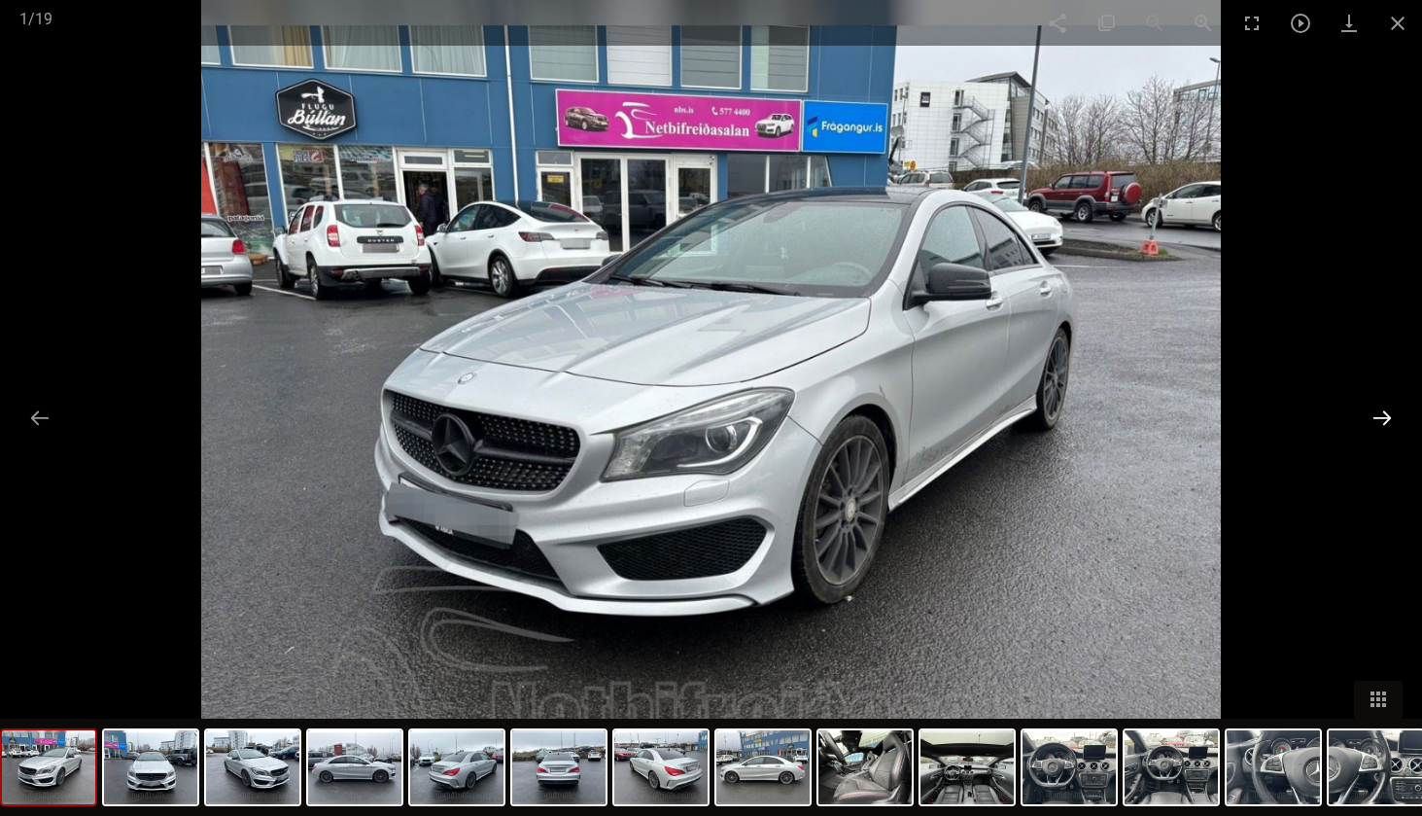
click at [1389, 415] on button at bounding box center [1382, 418] width 41 height 38
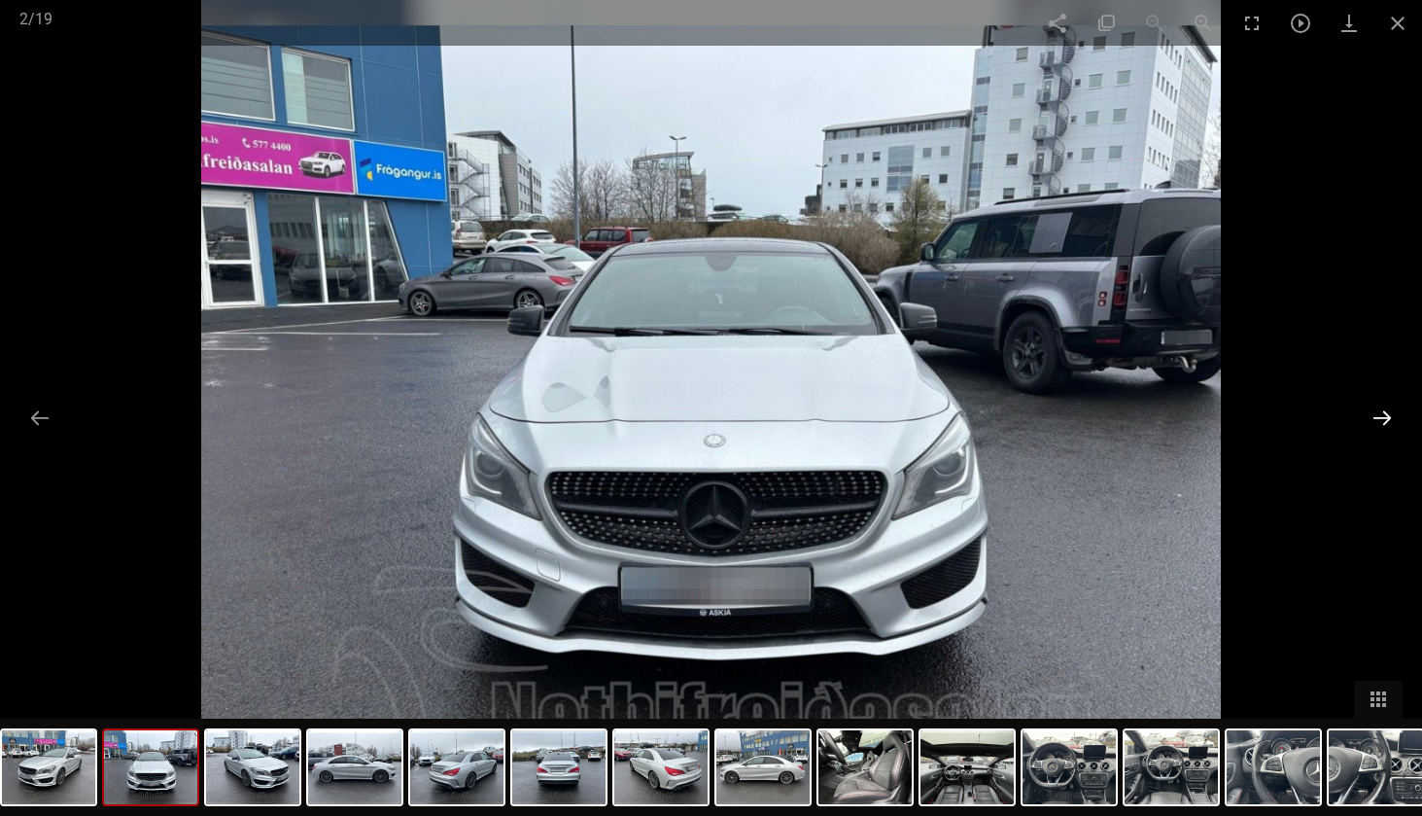
click at [1389, 415] on button at bounding box center [1382, 418] width 41 height 38
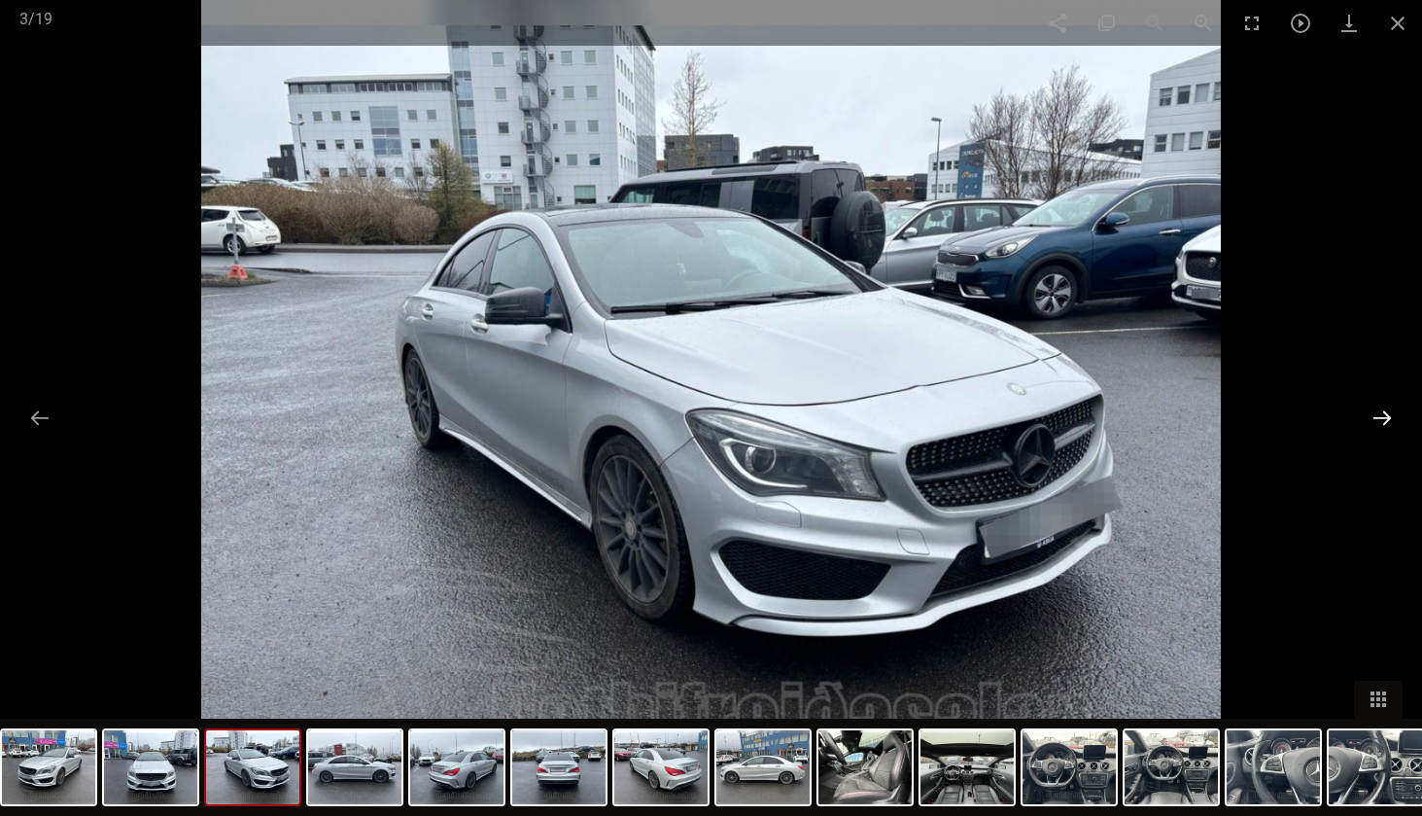
click at [1388, 430] on button at bounding box center [1382, 418] width 41 height 38
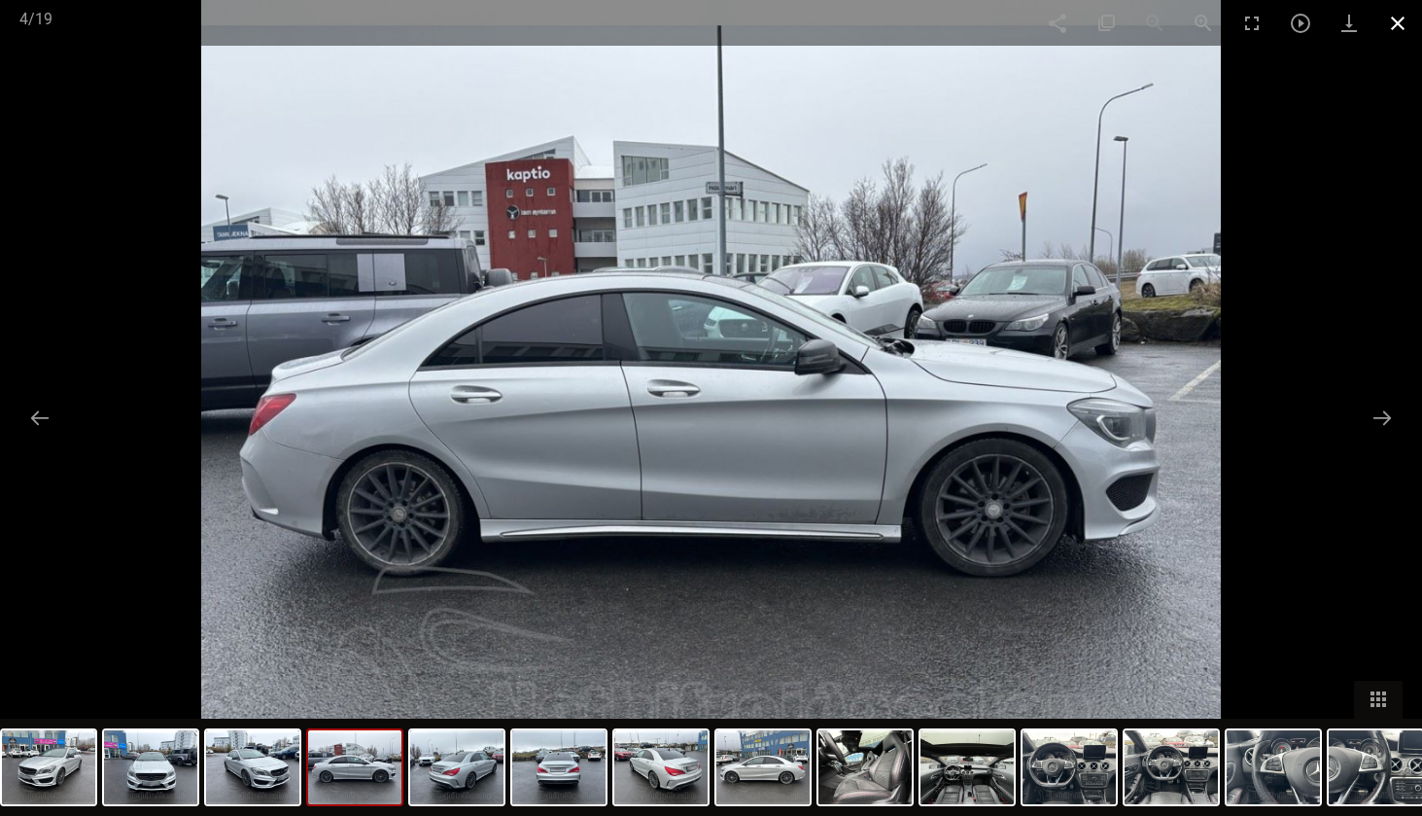
click at [1397, 20] on span at bounding box center [1397, 23] width 49 height 46
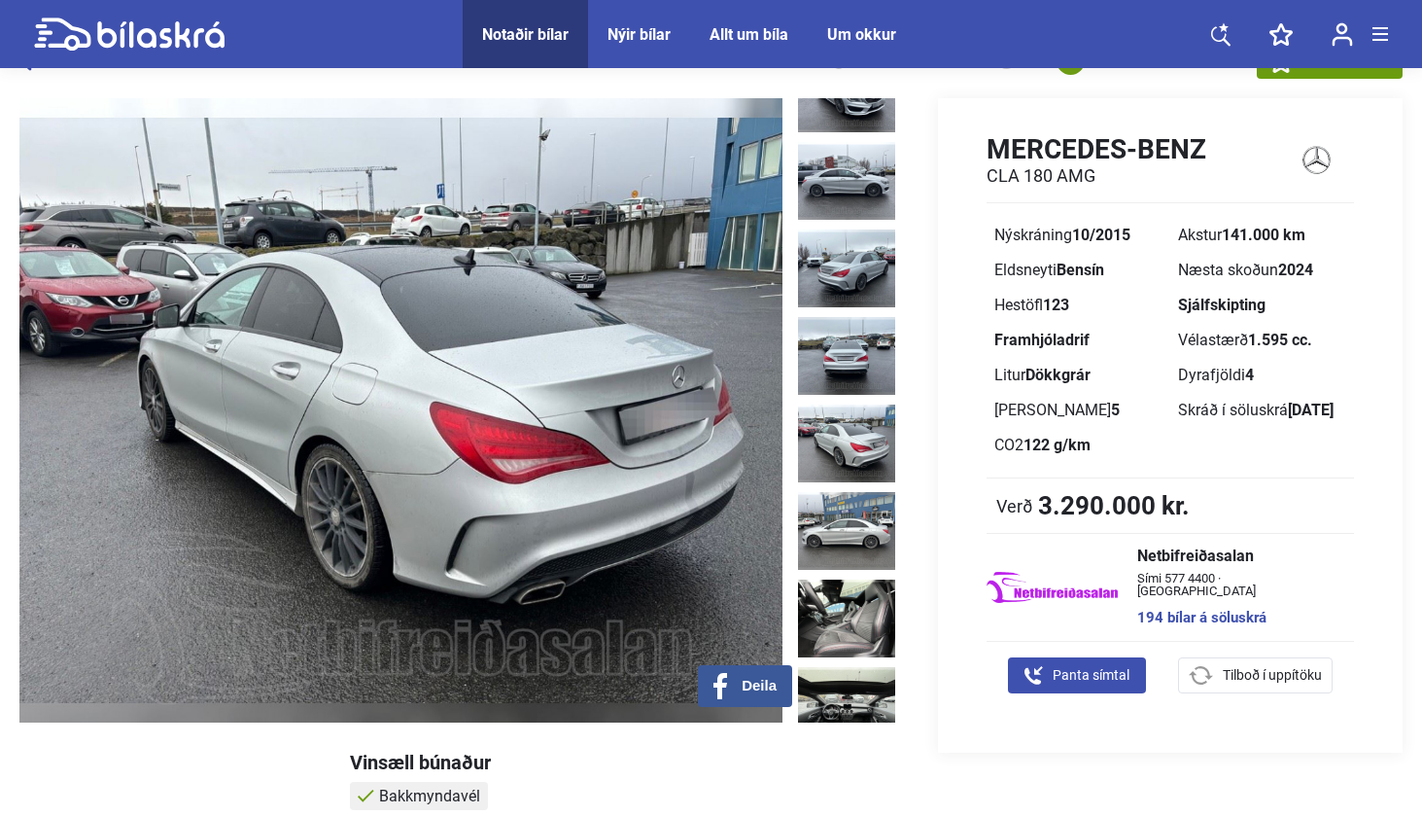
click at [829, 404] on img at bounding box center [846, 443] width 97 height 78
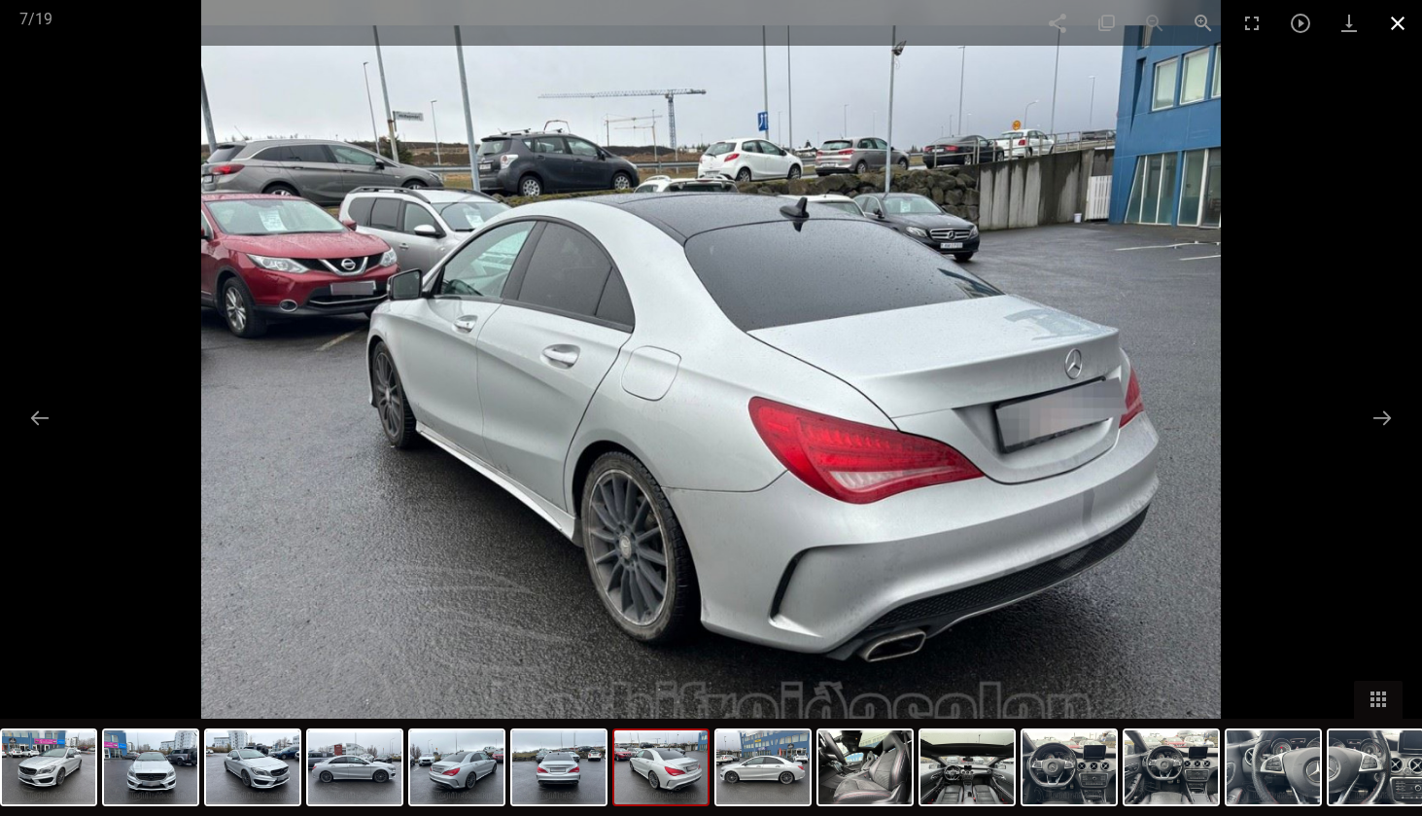
click at [1404, 31] on span at bounding box center [1397, 23] width 49 height 46
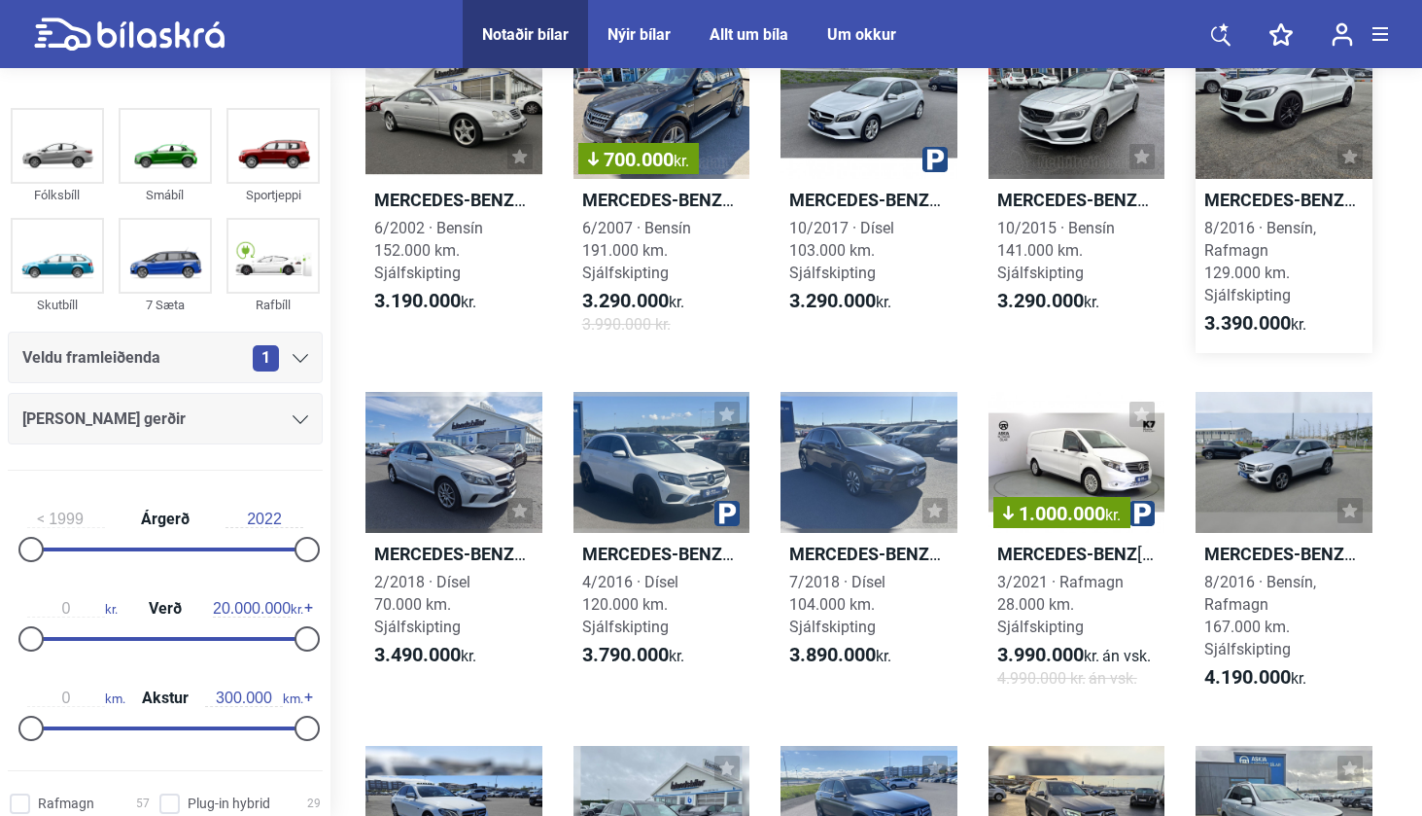
scroll to position [1151, 0]
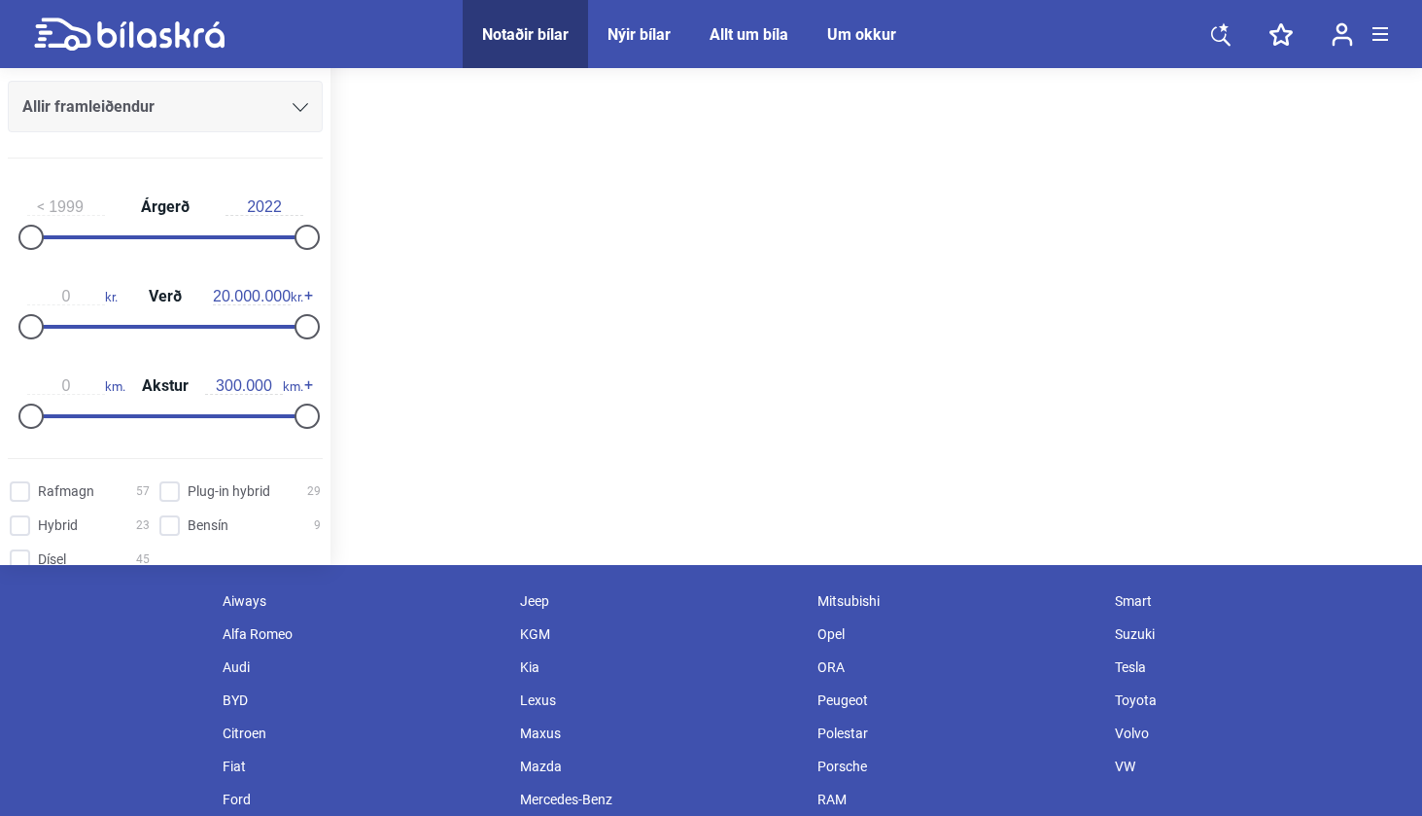
scroll to position [203, 0]
